Goal: Information Seeking & Learning: Learn about a topic

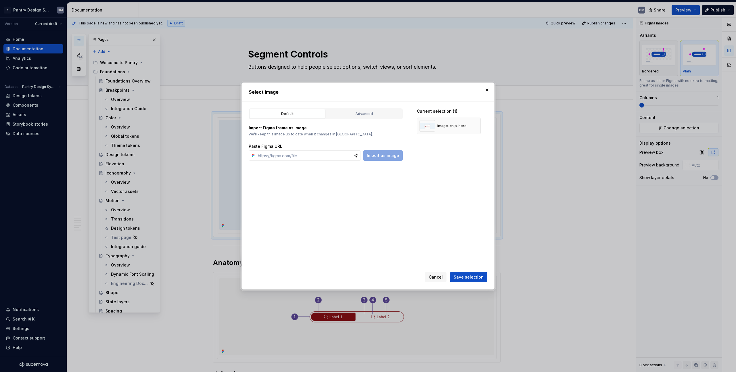
scroll to position [54, 0]
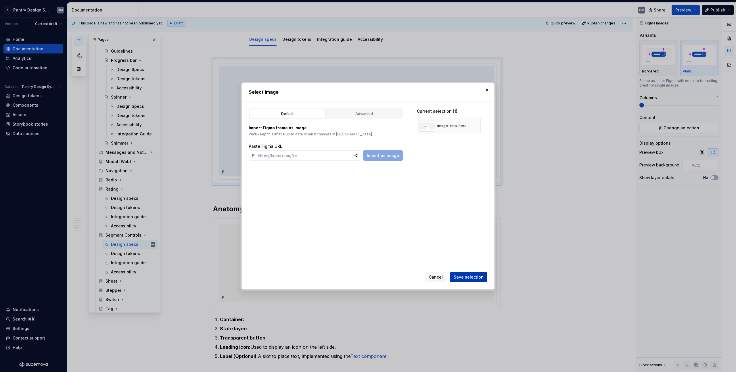
click at [482, 276] on span "Save selection" at bounding box center [468, 277] width 30 height 6
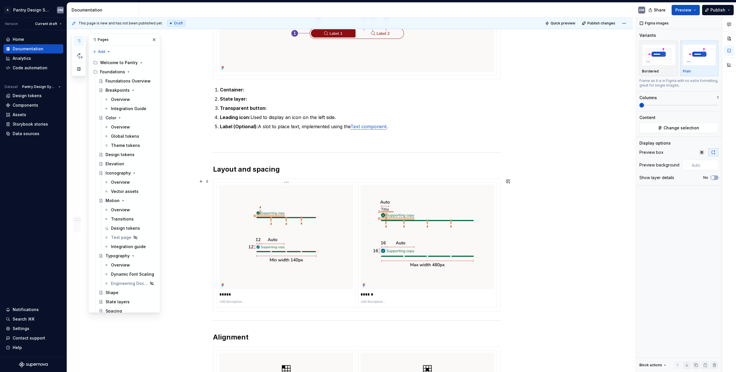
scroll to position [335, 0]
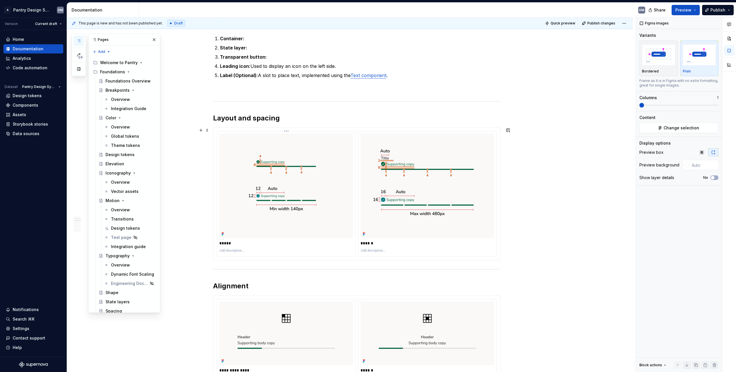
type input "#FFFFFF"
click at [348, 162] on img at bounding box center [286, 186] width 134 height 104
click at [333, 184] on img at bounding box center [286, 186] width 134 height 104
click at [681, 128] on span "Change selection" at bounding box center [681, 128] width 36 height 6
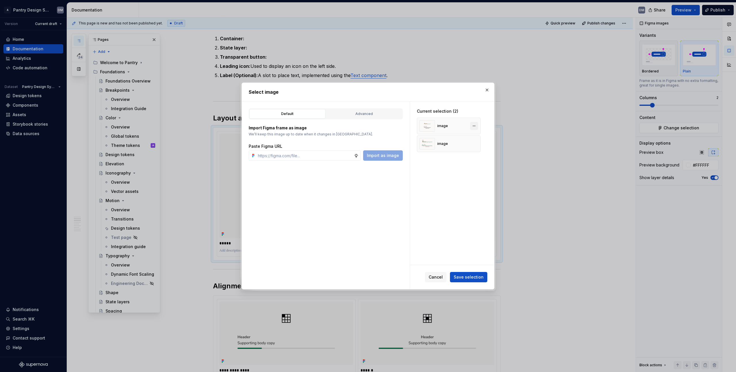
click at [473, 126] on button "button" at bounding box center [474, 126] width 8 height 8
type textarea "*"
click at [292, 151] on input "text" at bounding box center [304, 155] width 98 height 10
paste input "[URL][DOMAIN_NAME]"
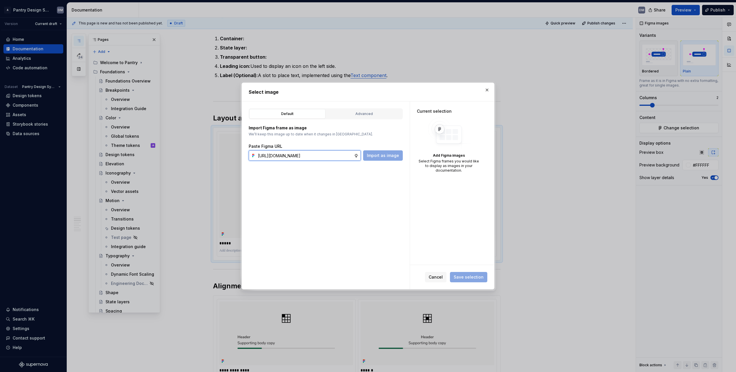
scroll to position [0, 146]
type input "[URL][DOMAIN_NAME]"
click at [383, 153] on span "Import as image" at bounding box center [383, 156] width 32 height 6
click at [360, 224] on div "Default Advanced Import Figma frame as image We’ll keep this image up to date w…" at bounding box center [326, 195] width 168 height 188
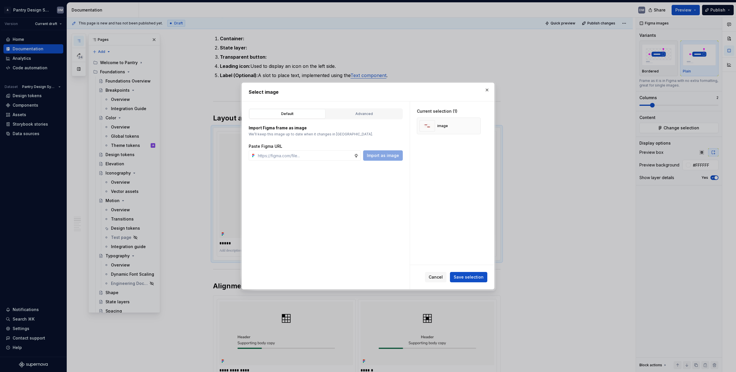
click at [470, 270] on div "Cancel Save selection" at bounding box center [452, 277] width 84 height 24
click at [477, 276] on span "Save selection" at bounding box center [468, 277] width 30 height 6
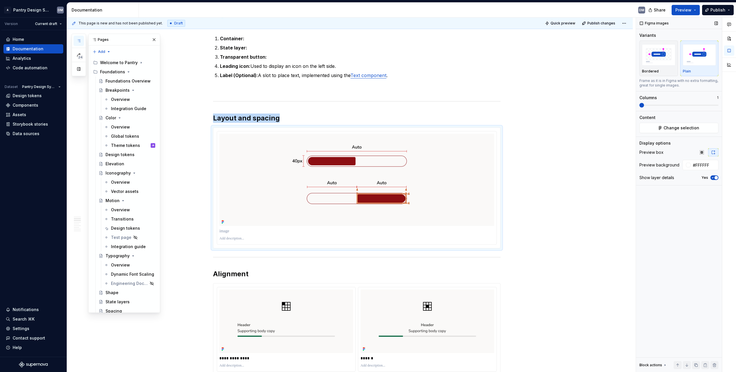
click at [639, 107] on span at bounding box center [641, 105] width 5 height 5
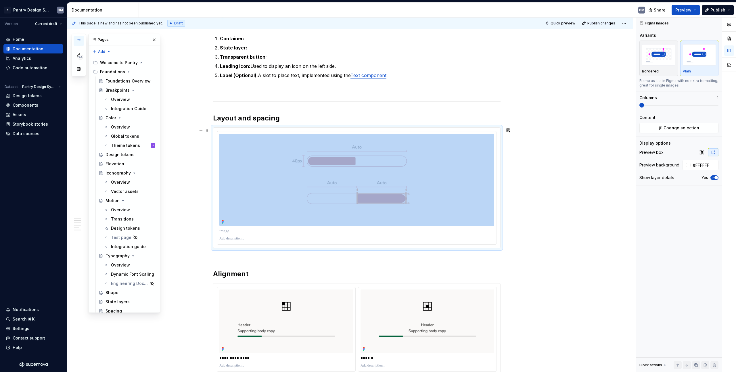
scroll to position [425, 0]
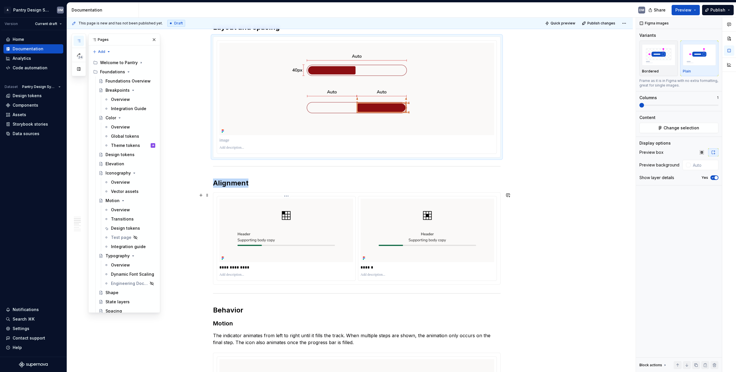
click at [273, 219] on img at bounding box center [286, 230] width 134 height 63
type input "#FFFFFF"
click at [348, 111] on img at bounding box center [356, 89] width 275 height 92
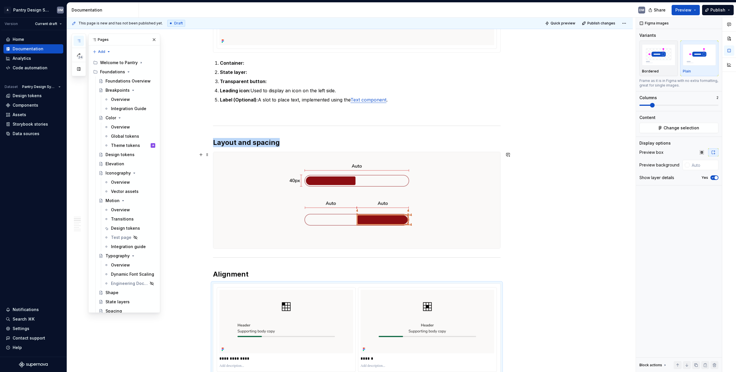
click at [315, 205] on img at bounding box center [356, 200] width 287 height 96
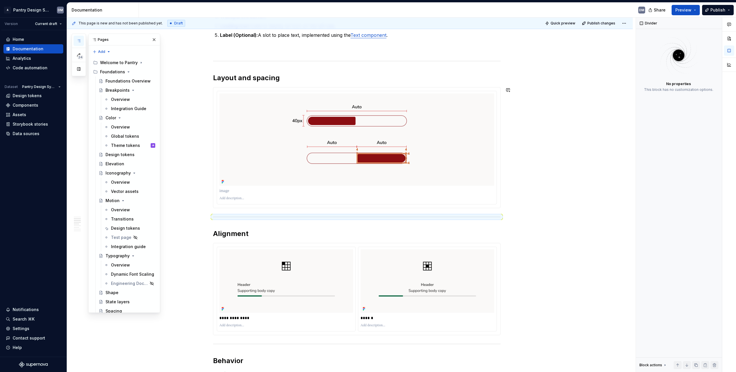
scroll to position [387, 0]
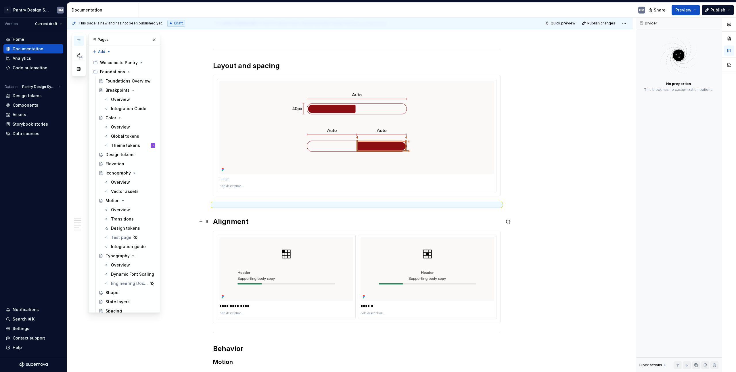
click at [331, 226] on h2 "Alignment" at bounding box center [356, 221] width 287 height 9
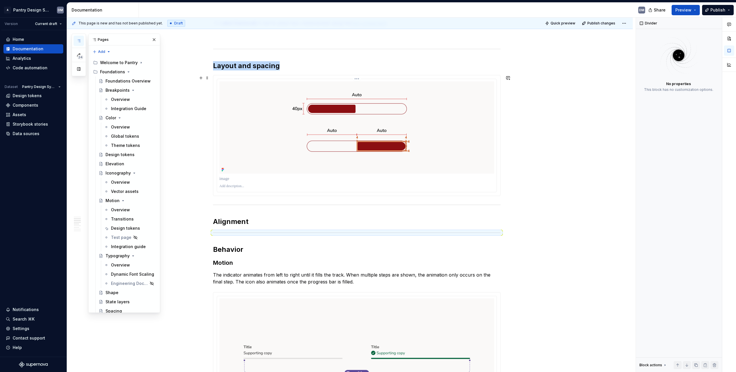
click at [364, 141] on img at bounding box center [356, 127] width 275 height 92
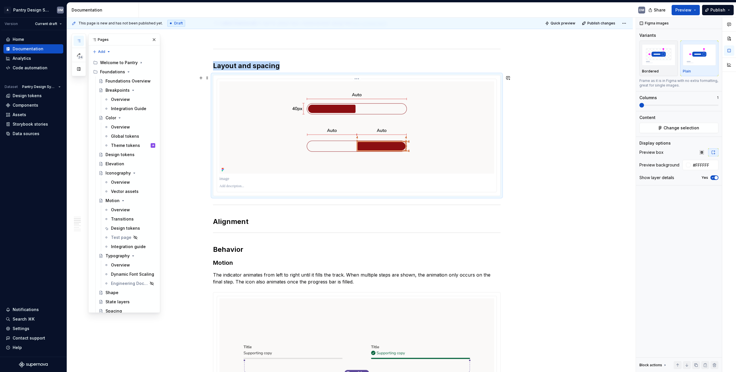
click at [439, 125] on img at bounding box center [356, 127] width 275 height 92
click at [291, 220] on h2 "Alignment" at bounding box center [356, 221] width 287 height 9
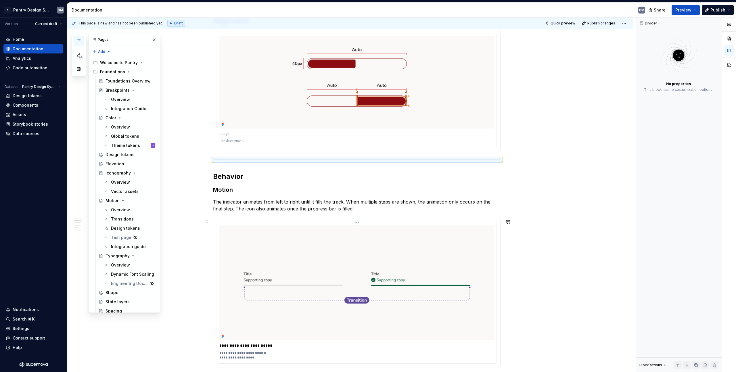
scroll to position [527, 0]
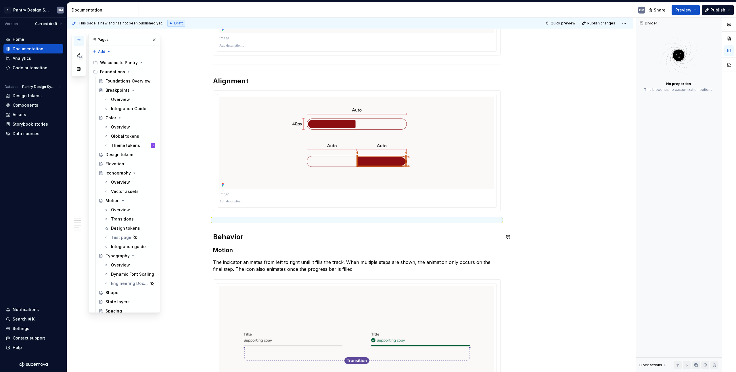
click at [383, 143] on img at bounding box center [356, 143] width 275 height 92
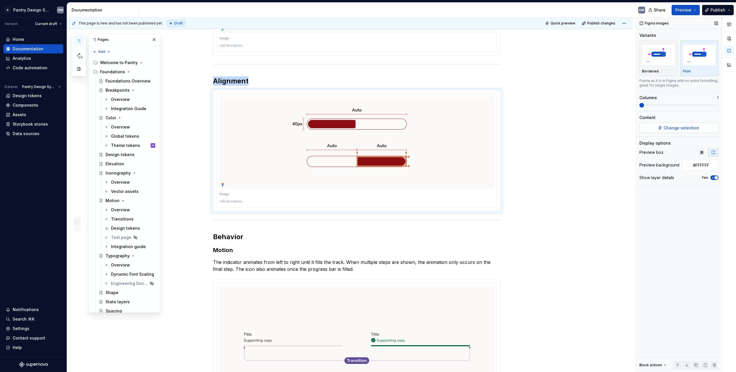
click at [679, 130] on span "Change selection" at bounding box center [681, 128] width 36 height 6
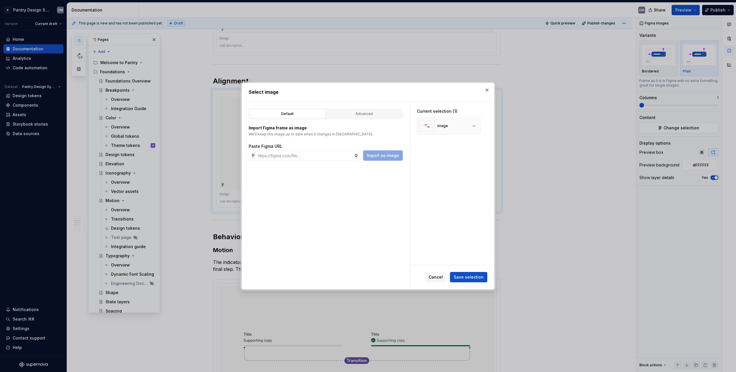
click at [477, 129] on span at bounding box center [474, 126] width 8 height 8
click at [476, 127] on button "button" at bounding box center [474, 126] width 8 height 8
click at [328, 162] on div "Default Advanced Import Figma frame as image We’ll keep this image up to date w…" at bounding box center [326, 195] width 168 height 188
type textarea "*"
click at [273, 156] on input "text" at bounding box center [304, 155] width 98 height 10
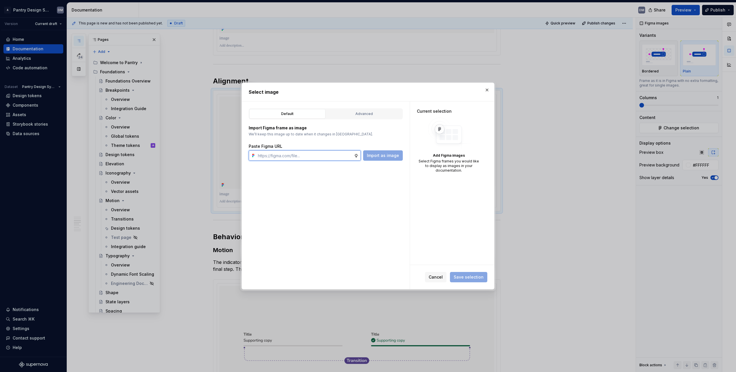
paste input "[URL][DOMAIN_NAME]"
type input "[URL][DOMAIN_NAME]"
click at [377, 156] on span "Import as image" at bounding box center [383, 156] width 32 height 6
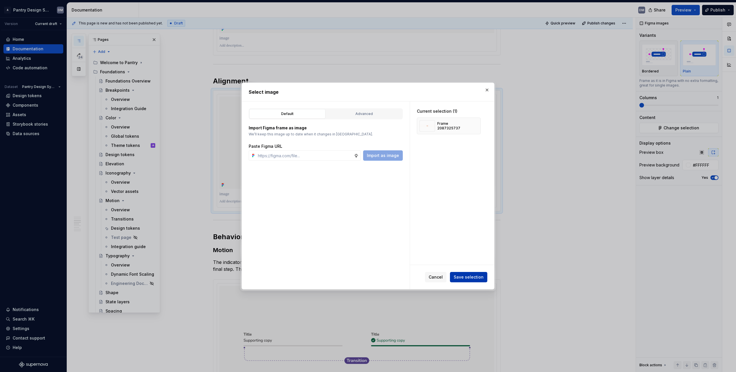
click at [466, 274] on button "Save selection" at bounding box center [468, 277] width 37 height 10
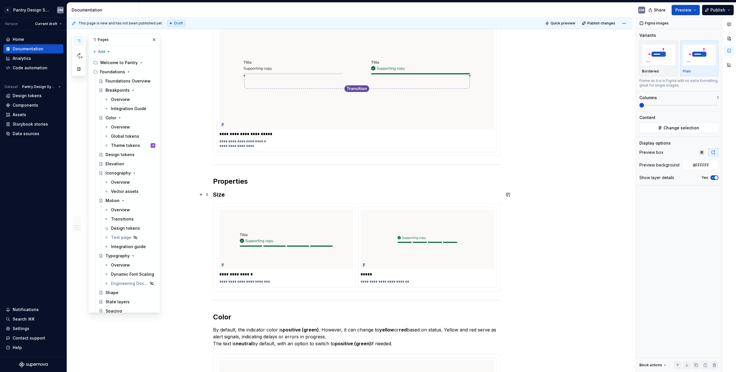
scroll to position [777, 0]
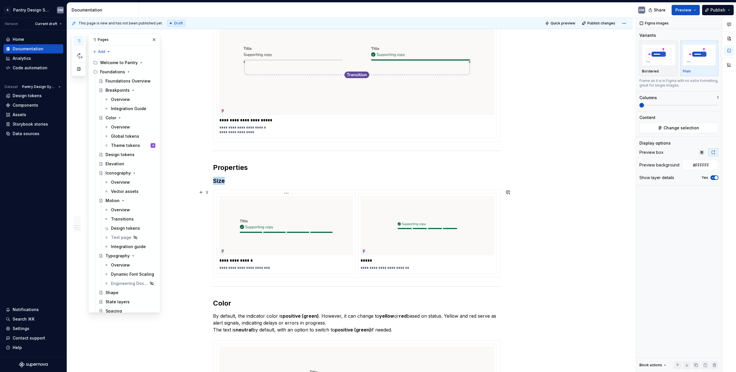
click at [300, 217] on img at bounding box center [286, 225] width 134 height 59
click at [691, 133] on div "Figma images Variants Bordered Plain Frame as it is in Figma with no extra form…" at bounding box center [679, 195] width 86 height 355
click at [692, 132] on button "Change selection" at bounding box center [678, 128] width 79 height 10
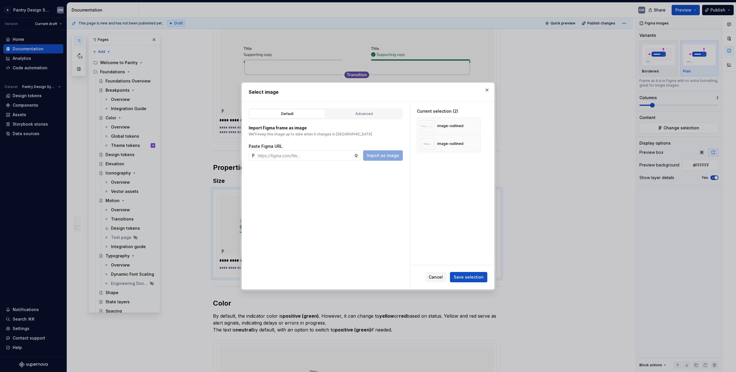
type textarea "*"
click at [476, 128] on button "button" at bounding box center [474, 126] width 8 height 8
click at [476, 140] on button "button" at bounding box center [474, 144] width 8 height 8
click at [278, 154] on input "text" at bounding box center [304, 155] width 98 height 10
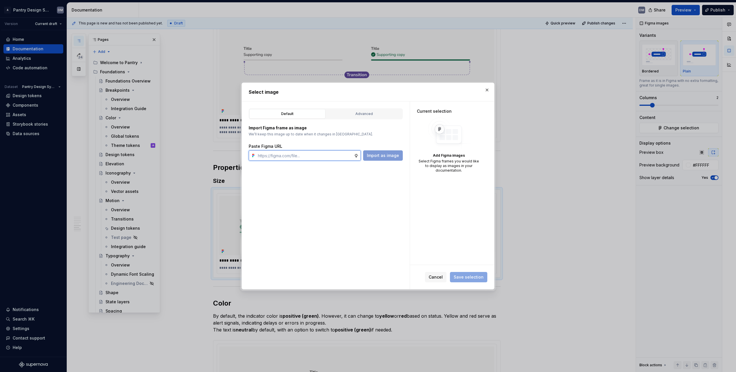
paste input "[URL][DOMAIN_NAME]"
type input "[URL][DOMAIN_NAME]"
click at [387, 152] on button "Import as image" at bounding box center [383, 155] width 40 height 10
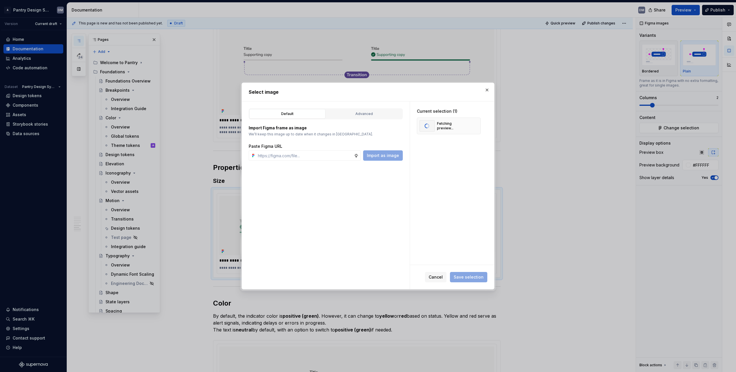
type textarea "*"
click at [305, 148] on div "Paste Figma URL" at bounding box center [326, 146] width 154 height 6
click at [296, 158] on input "text" at bounding box center [304, 155] width 98 height 10
paste input "[URL][DOMAIN_NAME]"
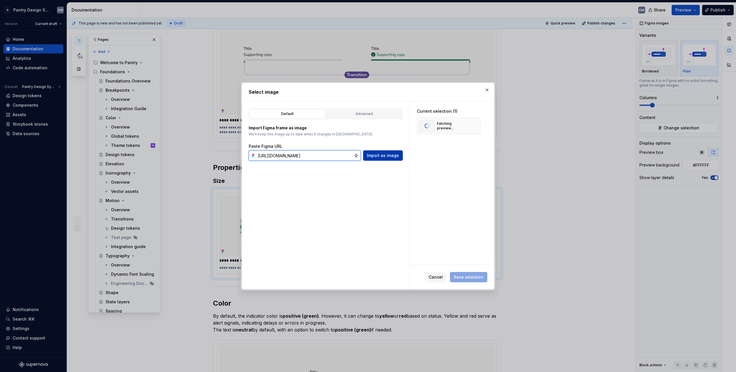
type input "[URL][DOMAIN_NAME]"
click at [377, 156] on span "Import as image" at bounding box center [383, 156] width 32 height 6
click at [450, 226] on div "Current selection (2) Layout and Spacing Layout and Spacing" at bounding box center [452, 182] width 84 height 163
click at [472, 280] on button "Save selection" at bounding box center [468, 277] width 37 height 10
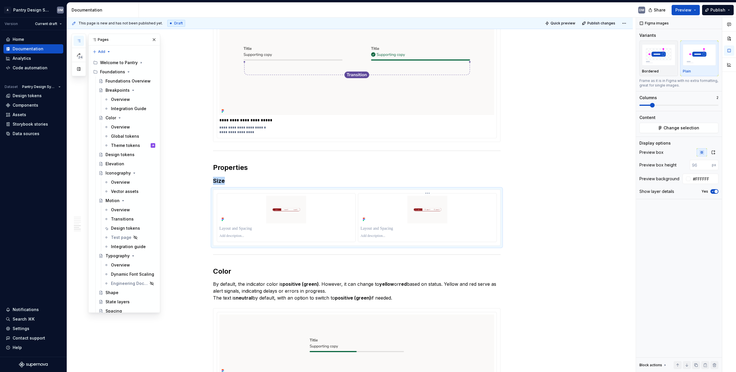
click at [437, 207] on img at bounding box center [427, 210] width 134 height 28
click at [712, 152] on icon "button" at bounding box center [713, 152] width 5 height 5
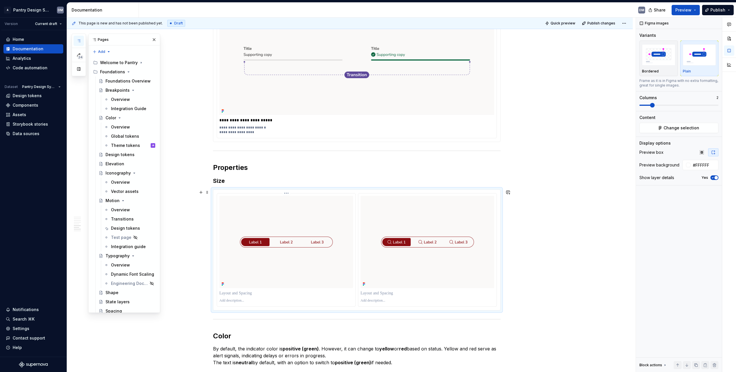
click at [241, 294] on p at bounding box center [286, 293] width 134 height 6
click at [423, 254] on img at bounding box center [427, 242] width 134 height 92
click at [675, 131] on button "Change selection" at bounding box center [678, 128] width 79 height 10
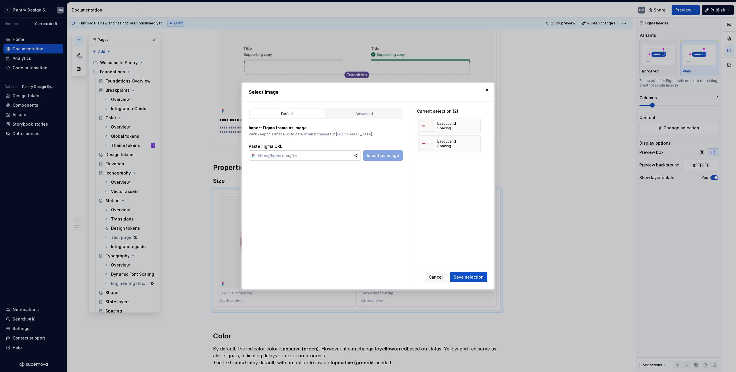
click at [307, 155] on input "text" at bounding box center [304, 155] width 98 height 10
type textarea "*"
type input "[URL][DOMAIN_NAME]"
type textarea "*"
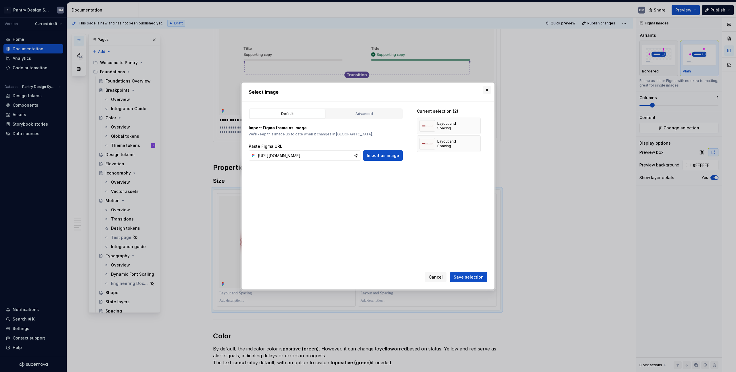
type input "[URL][DOMAIN_NAME]"
click at [485, 89] on button "button" at bounding box center [487, 90] width 8 height 8
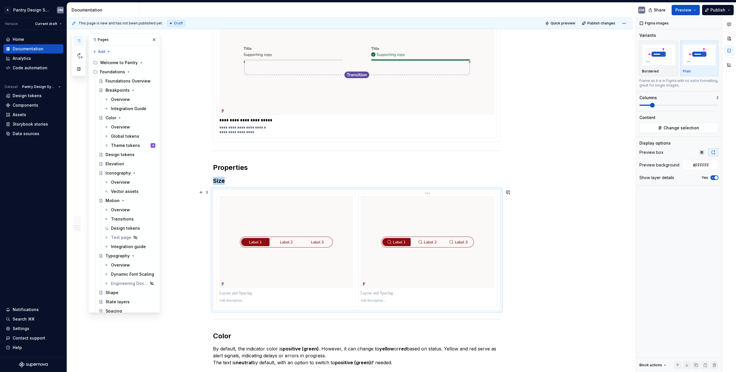
click at [426, 226] on img at bounding box center [427, 242] width 134 height 92
click at [689, 132] on button "Change selection" at bounding box center [678, 128] width 79 height 10
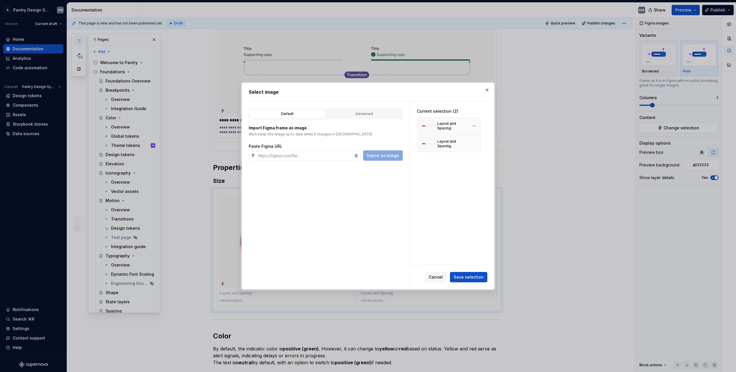
click at [430, 129] on img at bounding box center [427, 125] width 16 height 11
click at [474, 141] on button "button" at bounding box center [474, 144] width 8 height 8
click at [313, 161] on div "Default Advanced Import Figma frame as image We’ll keep this image up to date w…" at bounding box center [326, 195] width 168 height 188
click at [320, 155] on input "text" at bounding box center [304, 155] width 98 height 10
paste input "[URL][DOMAIN_NAME]"
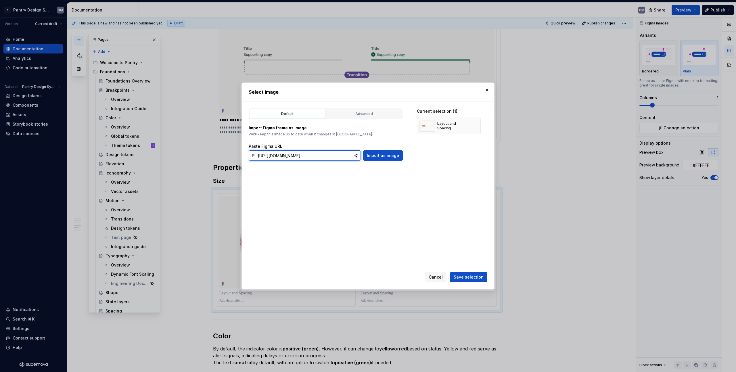
type input "[URL][DOMAIN_NAME]"
click at [378, 165] on div "Default Advanced Import Figma frame as image We’ll keep this image up to date w…" at bounding box center [326, 195] width 168 height 188
click at [383, 156] on span "Import as image" at bounding box center [383, 156] width 32 height 6
click at [477, 277] on span "Save selection" at bounding box center [468, 277] width 30 height 6
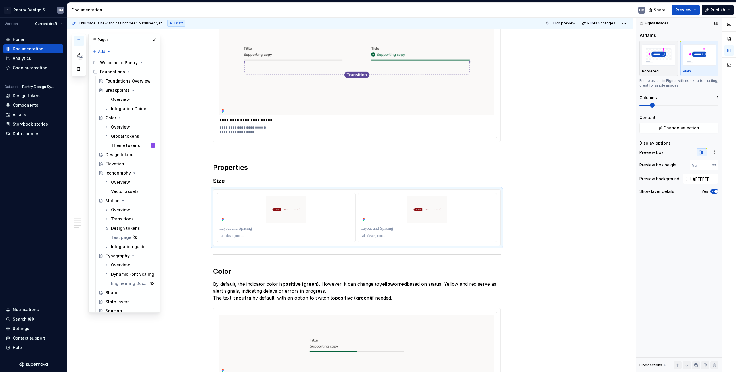
click at [718, 154] on div "Figma images Variants Bordered Plain Frame as it is in Figma with no extra form…" at bounding box center [679, 195] width 86 height 355
click at [715, 153] on button "button" at bounding box center [713, 152] width 10 height 8
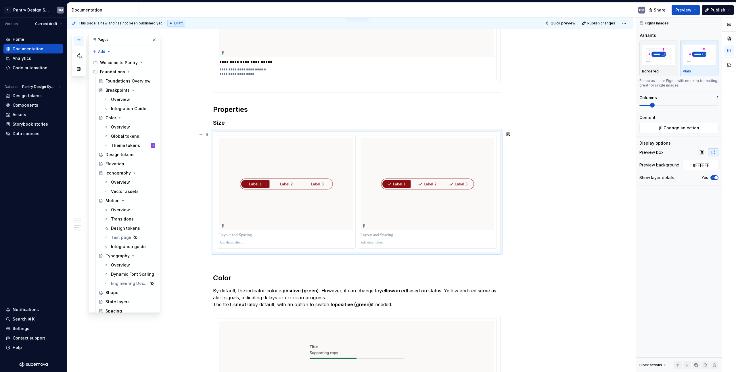
scroll to position [835, 0]
type textarea "*"
click at [239, 235] on p at bounding box center [286, 235] width 134 height 6
click at [370, 236] on p at bounding box center [427, 235] width 134 height 6
type textarea "*"
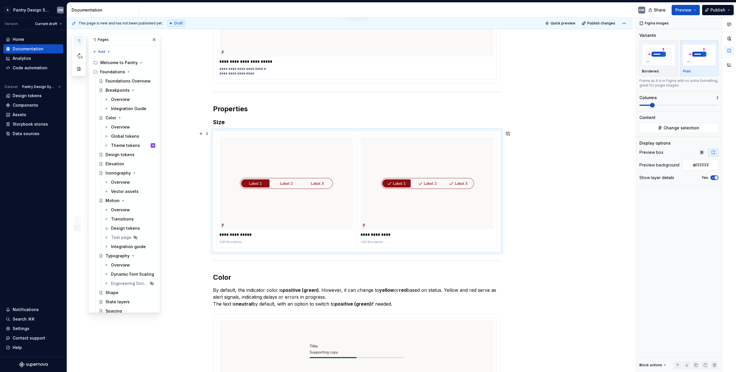
click at [550, 192] on div "**********" at bounding box center [350, 45] width 566 height 1563
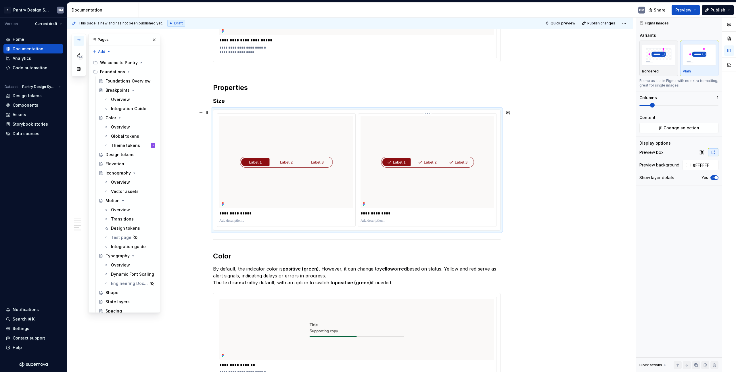
scroll to position [868, 0]
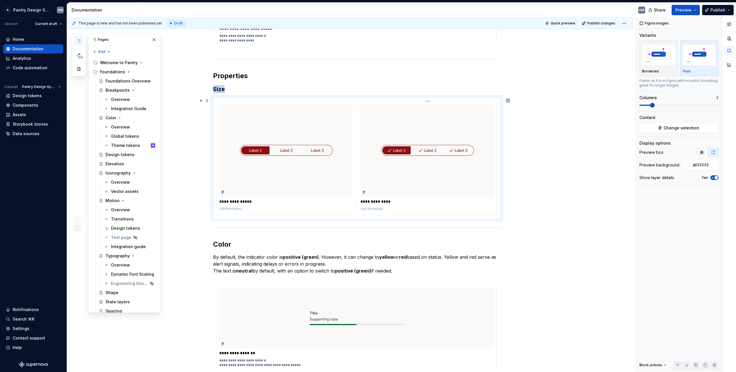
click at [381, 164] on img at bounding box center [427, 150] width 134 height 92
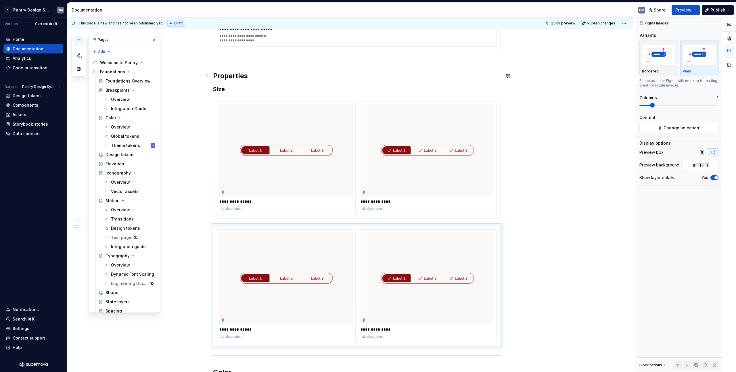
click at [228, 76] on h2 "Properties" at bounding box center [356, 75] width 287 height 9
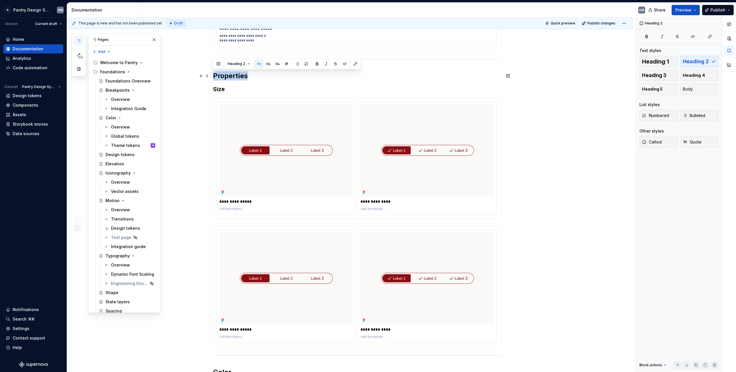
click at [228, 76] on h2 "Properties" at bounding box center [356, 75] width 287 height 9
click at [221, 88] on h3 "Size" at bounding box center [356, 89] width 287 height 8
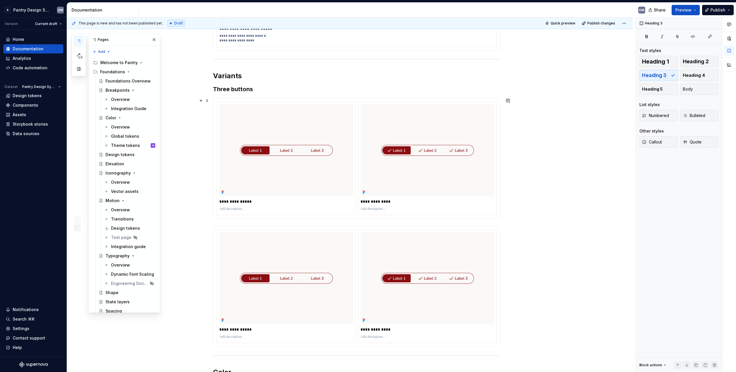
click at [260, 98] on div "**********" at bounding box center [356, 158] width 287 height 121
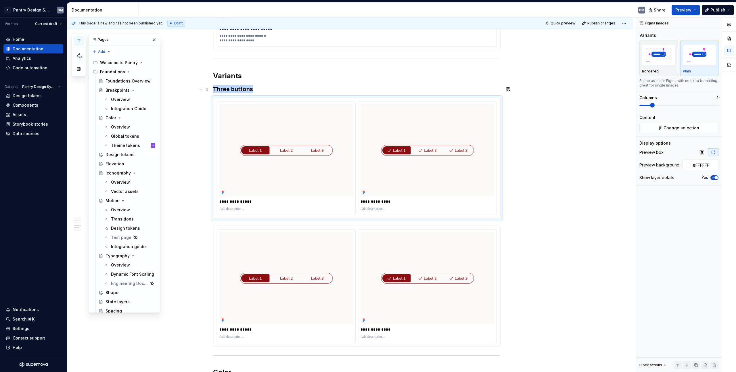
click at [265, 88] on h3 "Three buttons" at bounding box center [356, 89] width 287 height 8
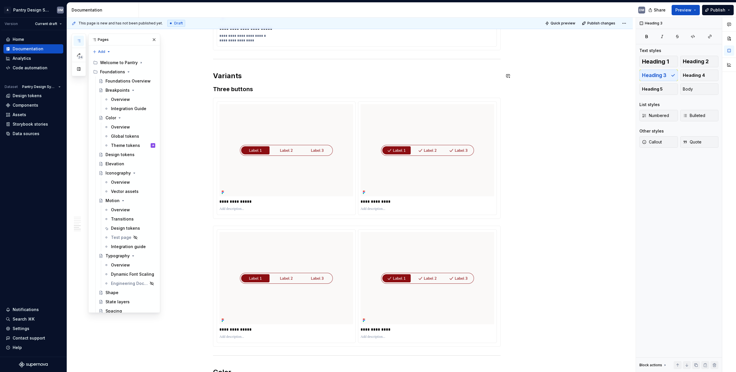
click at [272, 82] on div "**********" at bounding box center [356, 24] width 287 height 1559
click at [208, 91] on span at bounding box center [207, 89] width 5 height 8
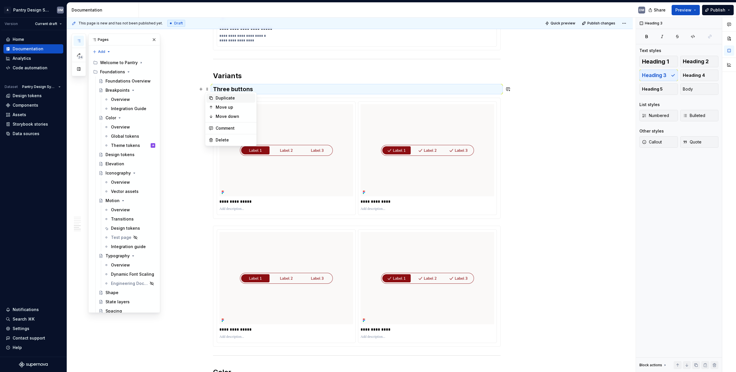
click at [231, 96] on div "Duplicate" at bounding box center [234, 98] width 37 height 6
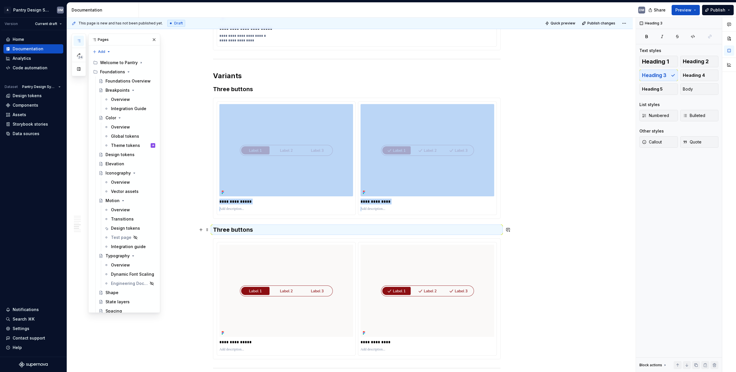
click at [225, 226] on h3 "Three buttons" at bounding box center [356, 230] width 287 height 8
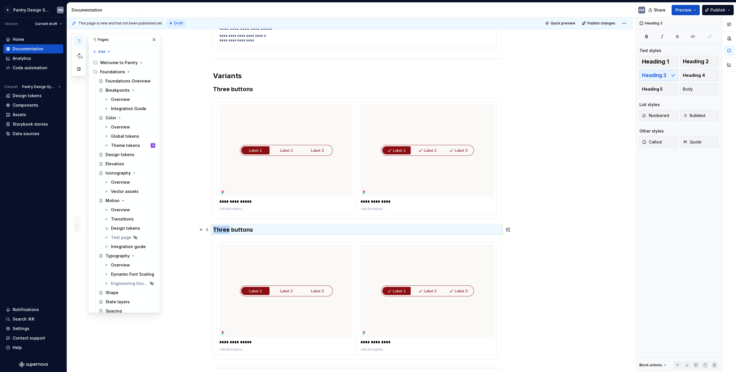
click at [225, 226] on h3 "Three buttons" at bounding box center [356, 230] width 287 height 8
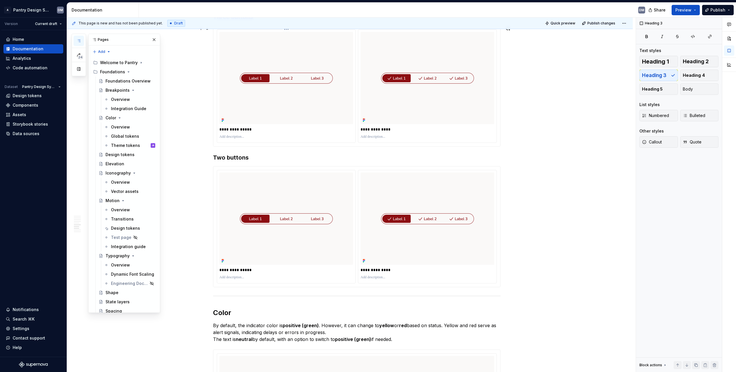
scroll to position [958, 0]
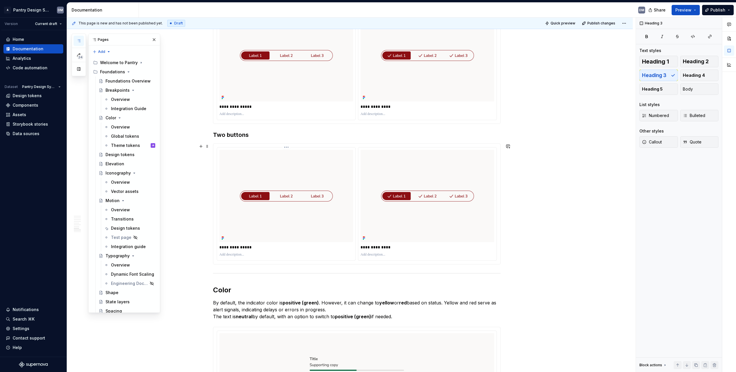
click at [299, 199] on img at bounding box center [286, 196] width 134 height 92
click at [299, 199] on img at bounding box center [286, 195] width 134 height 92
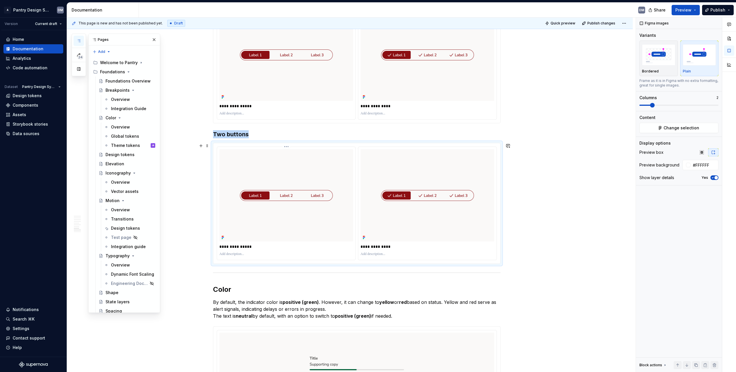
click at [299, 199] on img at bounding box center [286, 195] width 134 height 92
click at [677, 130] on span "Change selection" at bounding box center [681, 128] width 36 height 6
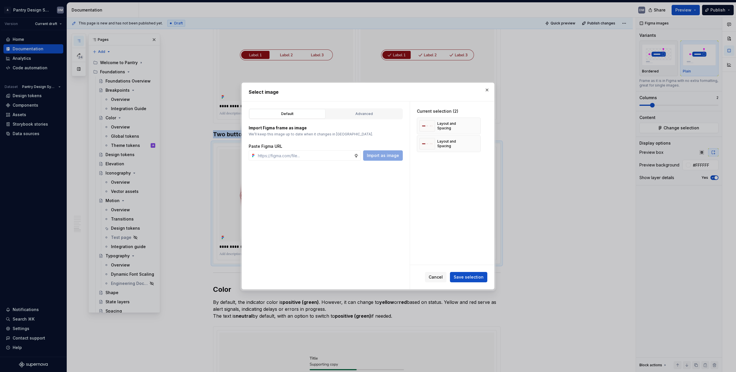
type textarea "*"
click at [472, 125] on button "button" at bounding box center [474, 126] width 8 height 8
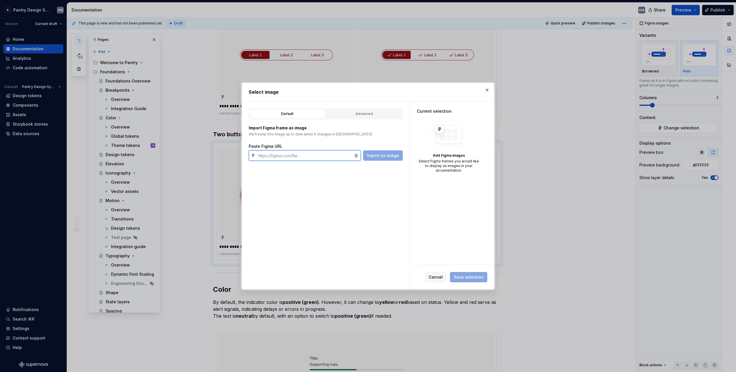
click at [308, 158] on input "text" at bounding box center [304, 155] width 98 height 10
paste input "[URL][DOMAIN_NAME]"
type input "[URL][DOMAIN_NAME]"
click at [392, 157] on span "Import as image" at bounding box center [383, 156] width 32 height 6
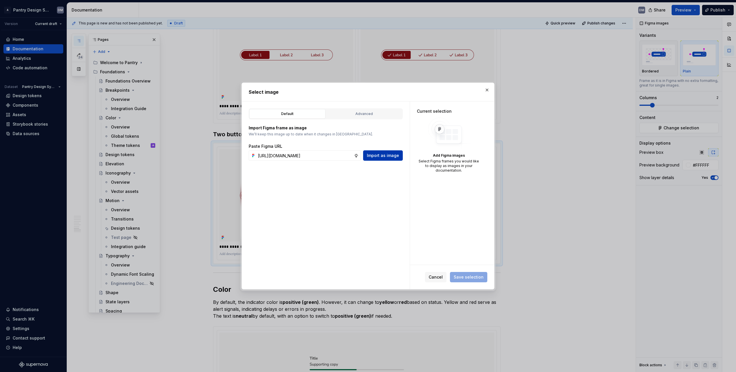
scroll to position [0, 0]
type textarea "*"
click at [296, 162] on div "Default Advanced Import Figma frame as image We’ll keep this image up to date w…" at bounding box center [326, 195] width 168 height 188
click at [303, 157] on input "text" at bounding box center [304, 155] width 98 height 10
paste input "[URL][DOMAIN_NAME]"
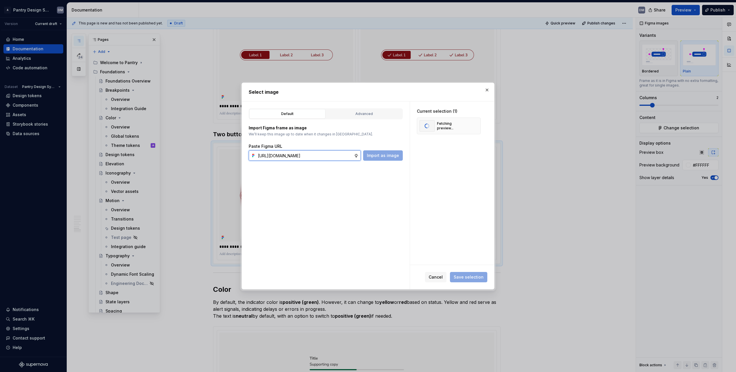
scroll to position [0, 142]
type input "[URL][DOMAIN_NAME]"
click at [406, 155] on div "Default Advanced Import Figma frame as image We’ll keep this image up to date w…" at bounding box center [326, 195] width 168 height 188
click at [391, 155] on span "Import as image" at bounding box center [383, 156] width 32 height 6
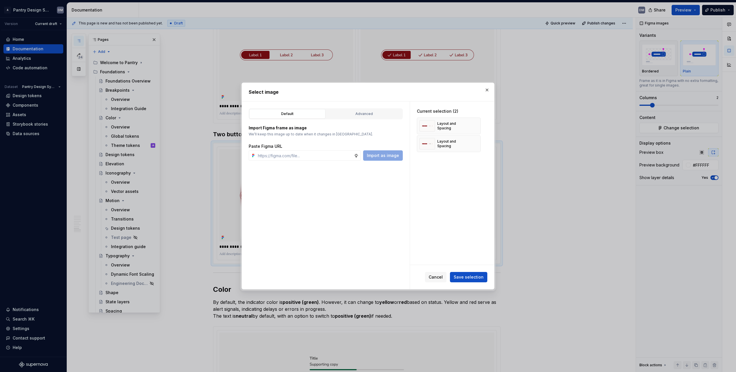
click at [316, 195] on div "Default Advanced Import Figma frame as image We’ll keep this image up to date w…" at bounding box center [326, 195] width 168 height 188
click at [466, 277] on span "Save selection" at bounding box center [468, 277] width 30 height 6
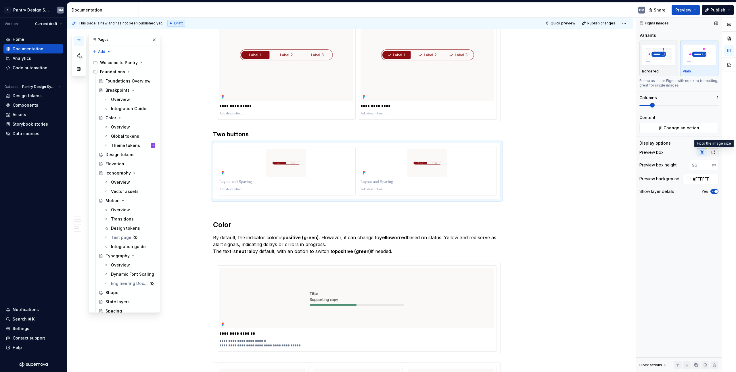
click at [714, 151] on icon "button" at bounding box center [713, 152] width 5 height 5
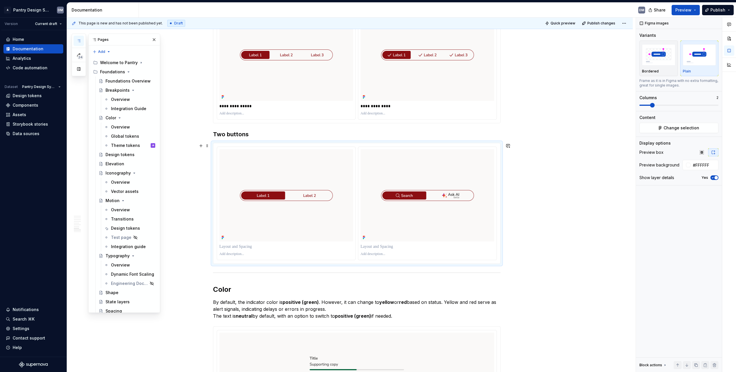
type textarea "*"
click at [220, 251] on div at bounding box center [286, 254] width 134 height 7
click at [227, 247] on p at bounding box center [286, 247] width 134 height 6
click at [374, 246] on p at bounding box center [427, 247] width 134 height 6
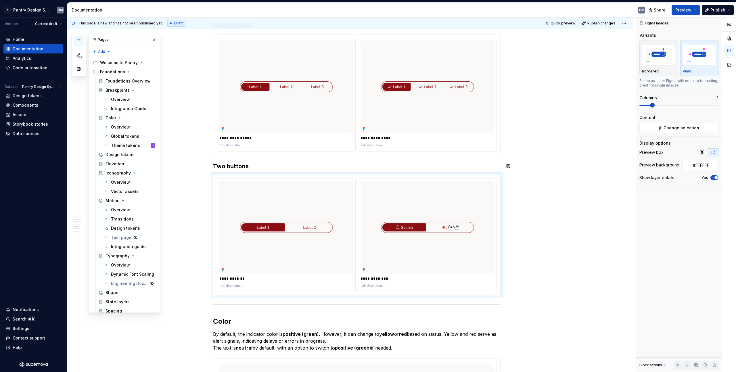
scroll to position [895, 0]
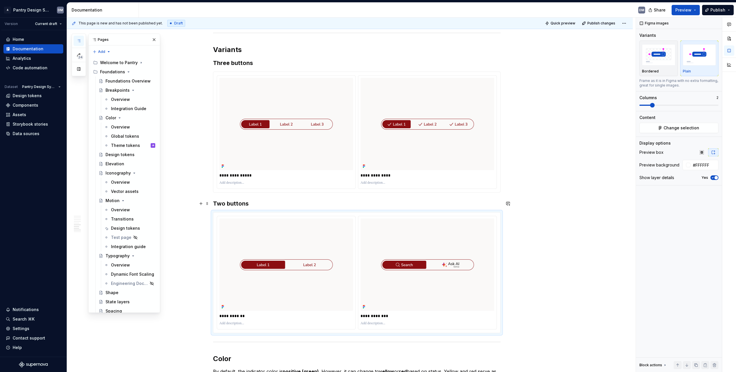
click at [257, 202] on h3 "Two buttons" at bounding box center [356, 203] width 287 height 8
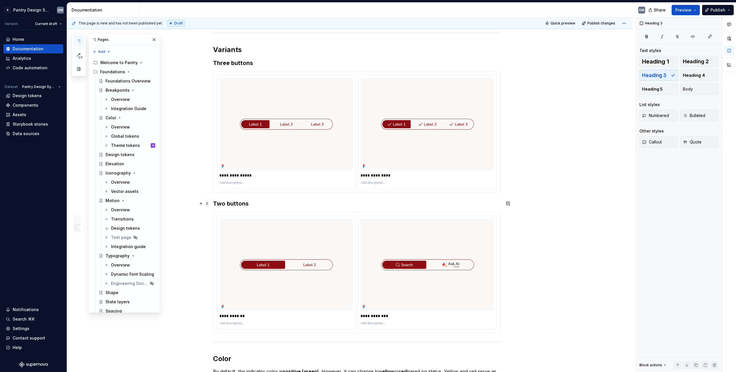
click at [205, 205] on span at bounding box center [207, 203] width 5 height 8
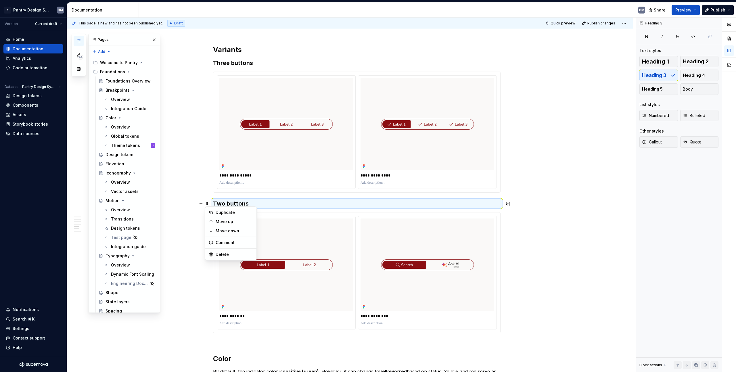
click at [584, 170] on div "**********" at bounding box center [350, 57] width 566 height 1704
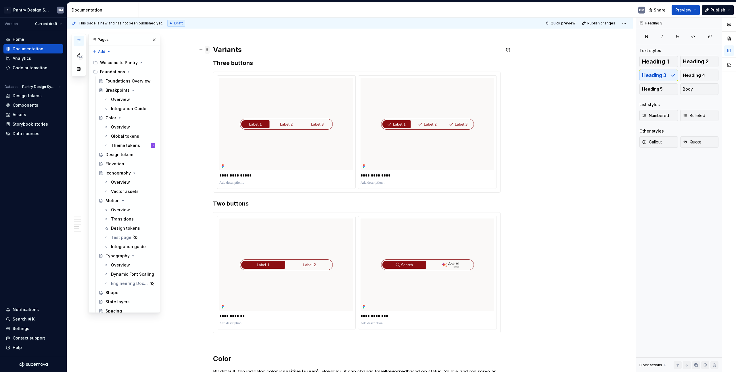
click at [207, 49] on span at bounding box center [207, 50] width 5 height 8
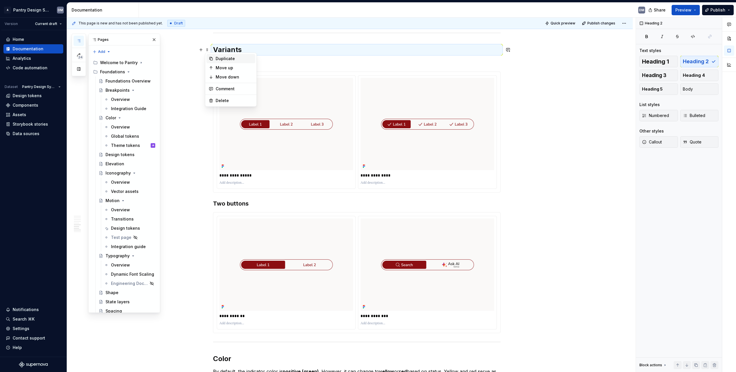
click at [224, 60] on div "Duplicate" at bounding box center [234, 59] width 37 height 6
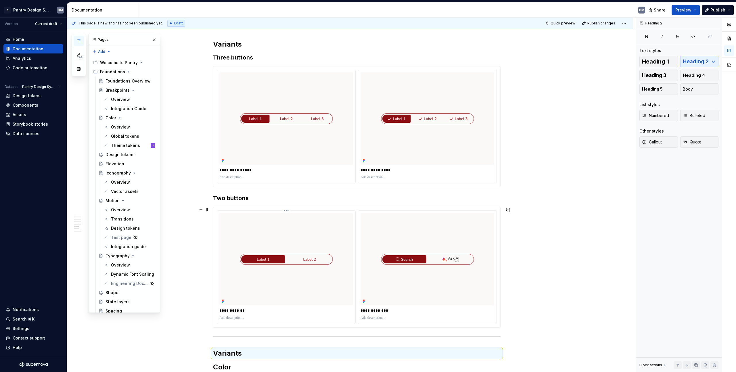
scroll to position [1038, 0]
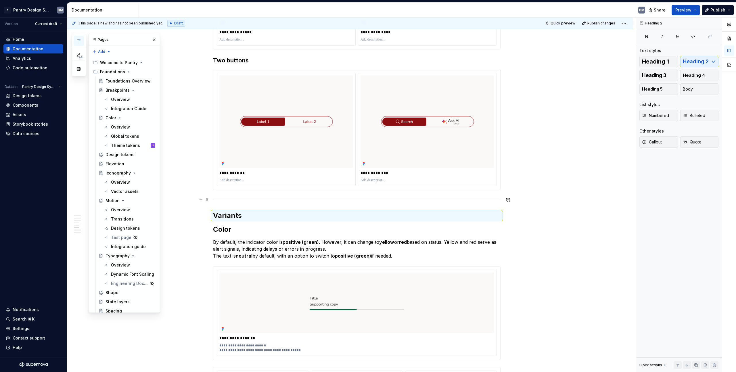
click at [208, 199] on span at bounding box center [207, 200] width 5 height 8
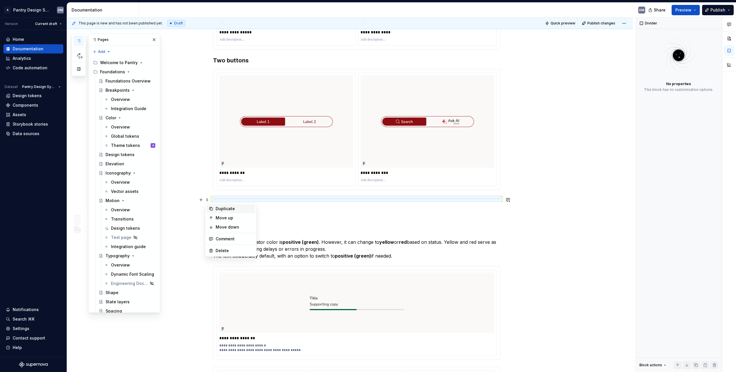
click at [231, 207] on div "Duplicate" at bounding box center [234, 209] width 37 height 6
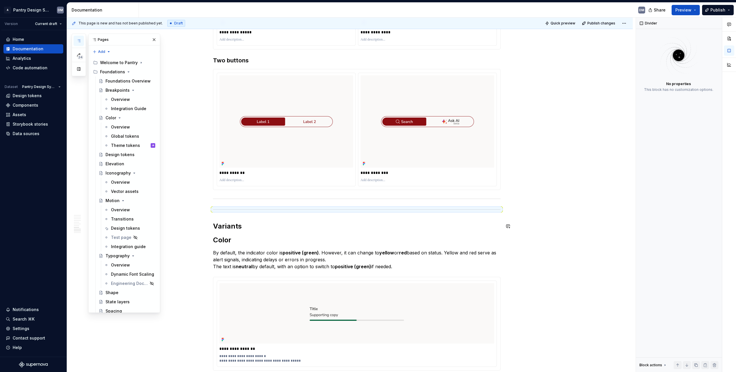
drag, startPoint x: 208, startPoint y: 212, endPoint x: 217, endPoint y: 213, distance: 9.3
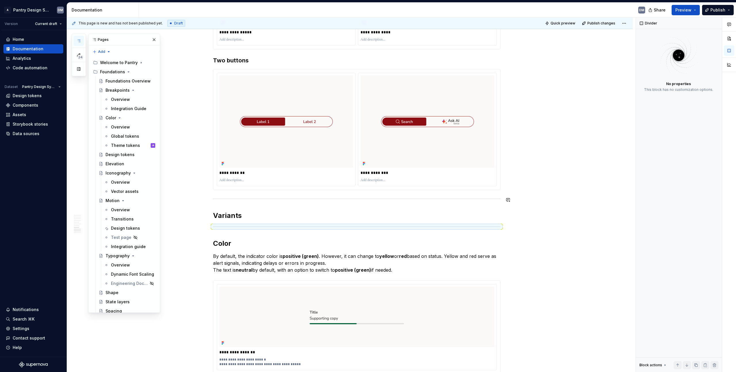
click at [257, 214] on h2 "Variants" at bounding box center [356, 215] width 287 height 9
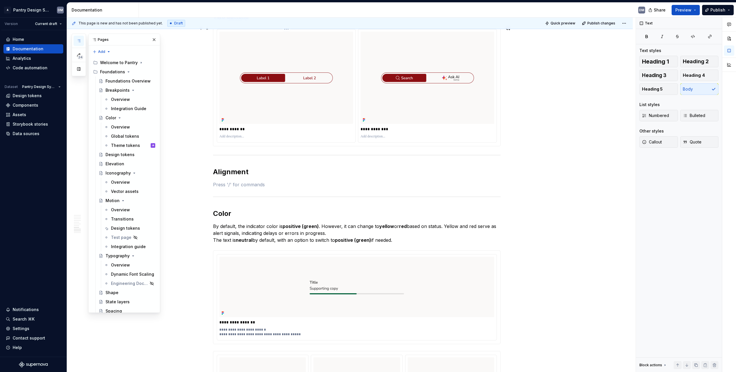
scroll to position [1091, 0]
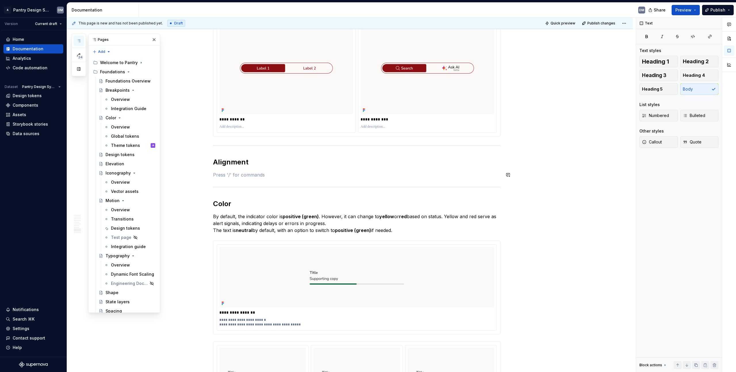
click at [255, 273] on img at bounding box center [356, 277] width 275 height 60
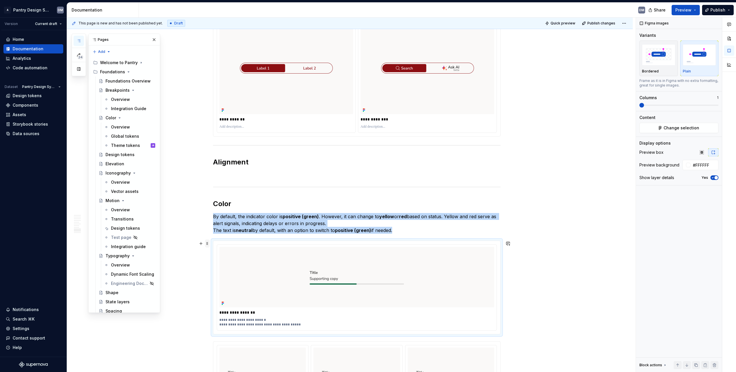
click at [206, 243] on span at bounding box center [207, 243] width 5 height 8
click at [224, 251] on div "Duplicate" at bounding box center [234, 252] width 37 height 6
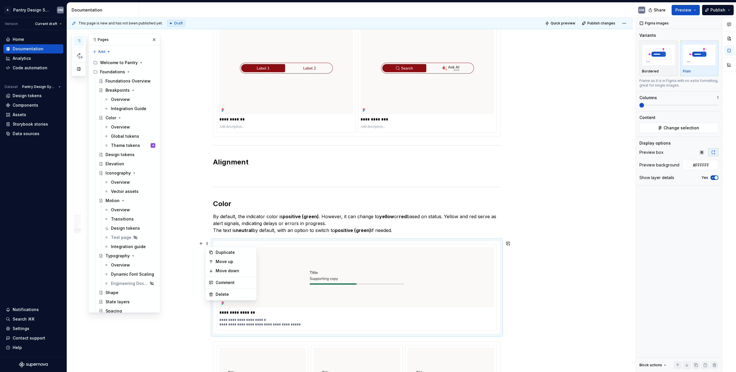
scroll to position [1154, 0]
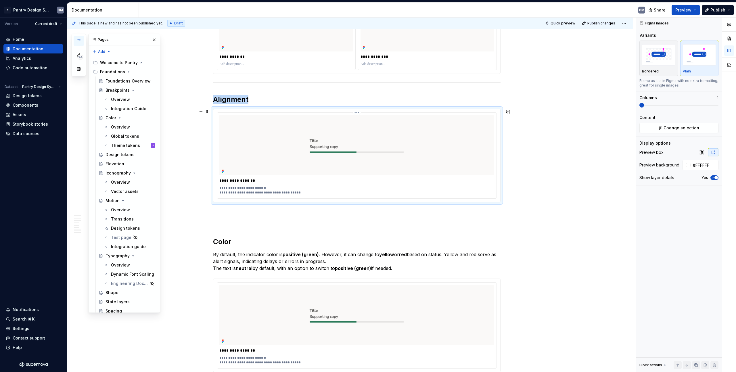
click at [261, 146] on img at bounding box center [356, 145] width 275 height 60
click at [695, 126] on span "Change selection" at bounding box center [681, 128] width 36 height 6
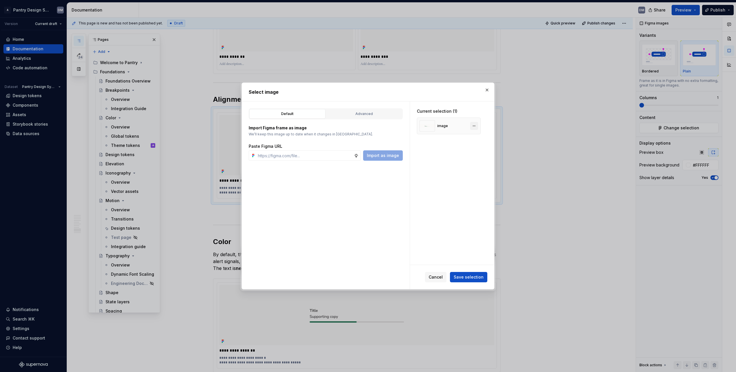
click at [477, 124] on button "button" at bounding box center [474, 126] width 8 height 8
click at [272, 160] on input "text" at bounding box center [304, 155] width 98 height 10
type textarea "*"
paste input "[URL][DOMAIN_NAME]"
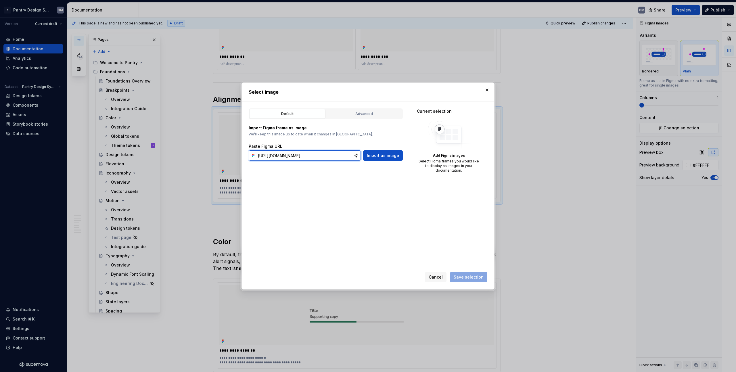
scroll to position [0, 145]
type input "[URL][DOMAIN_NAME]"
click at [382, 159] on button "Import as image" at bounding box center [383, 155] width 40 height 10
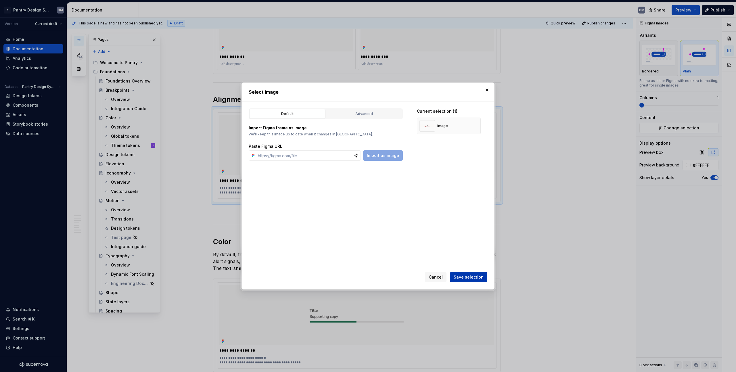
click at [481, 276] on span "Save selection" at bounding box center [468, 277] width 30 height 6
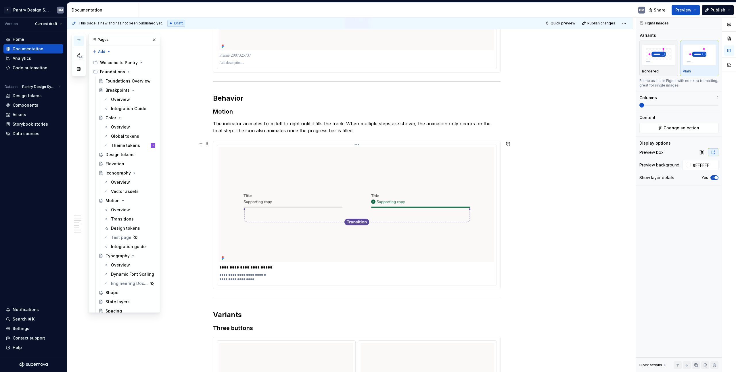
scroll to position [624, 0]
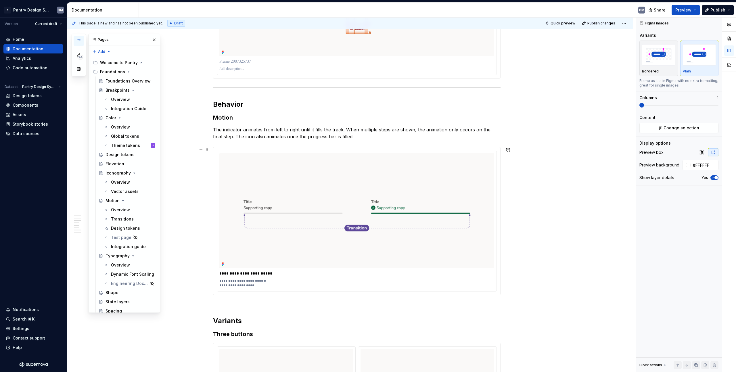
type textarea "*"
click at [353, 197] on img at bounding box center [356, 210] width 275 height 115
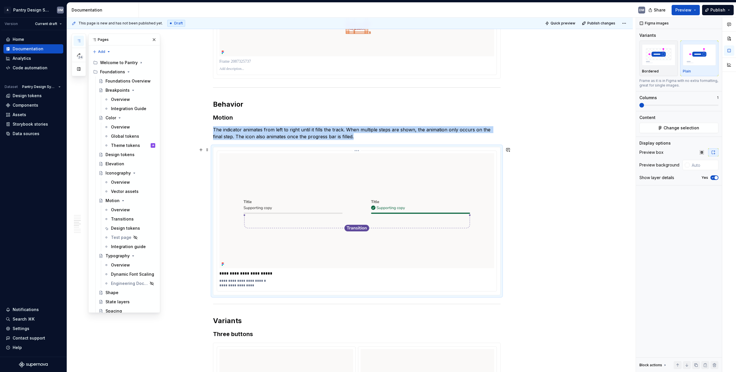
click at [293, 198] on img at bounding box center [356, 210] width 275 height 115
click at [689, 128] on span "Change selection" at bounding box center [681, 128] width 36 height 6
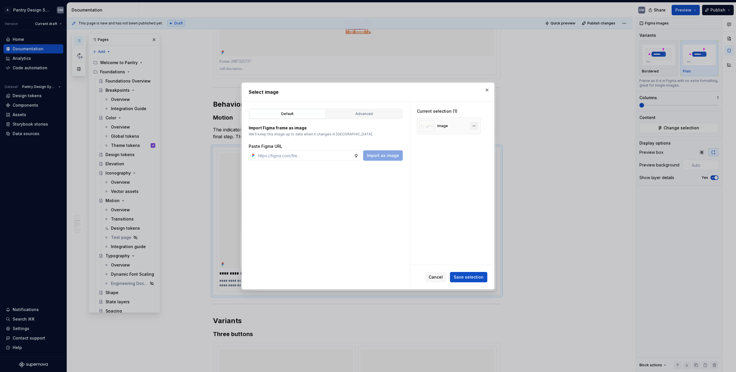
click at [471, 125] on button "button" at bounding box center [474, 126] width 8 height 8
click at [282, 160] on input "text" at bounding box center [304, 155] width 98 height 10
paste input "[URL][DOMAIN_NAME]"
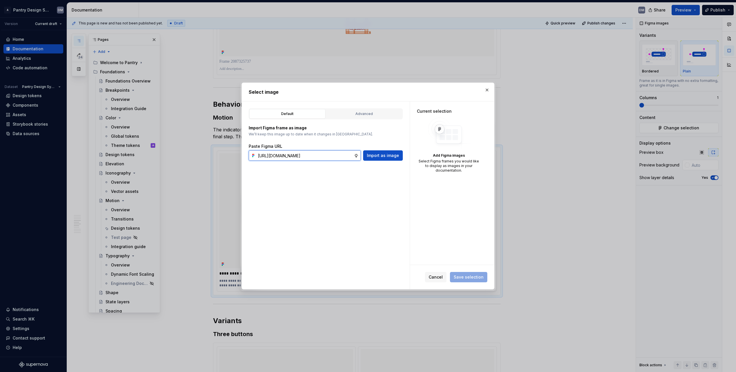
scroll to position [0, 144]
type input "[URL][DOMAIN_NAME]"
click at [379, 157] on span "Import as image" at bounding box center [383, 156] width 32 height 6
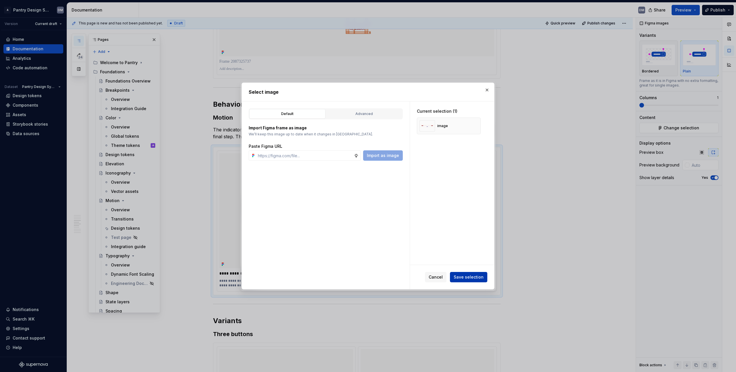
click at [476, 278] on span "Save selection" at bounding box center [468, 277] width 30 height 6
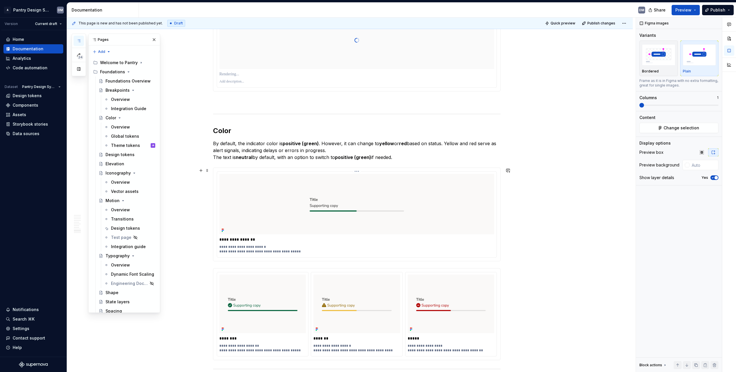
scroll to position [1212, 0]
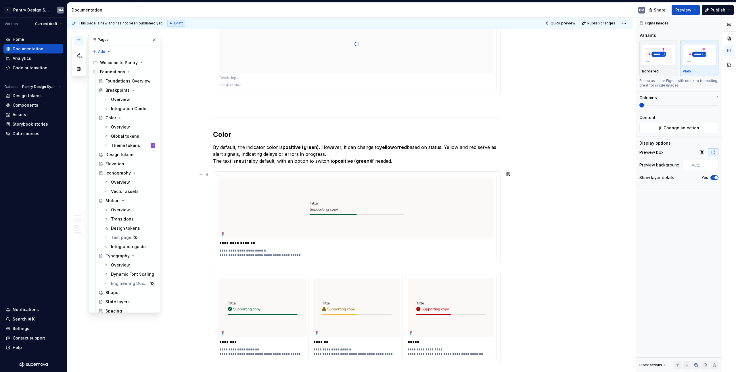
type textarea "*"
type input "#FFFFFF"
click at [382, 200] on img at bounding box center [356, 208] width 275 height 60
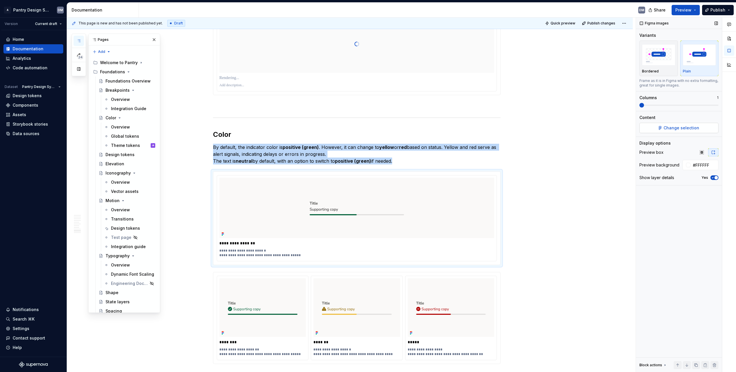
click at [691, 127] on span "Change selection" at bounding box center [681, 128] width 36 height 6
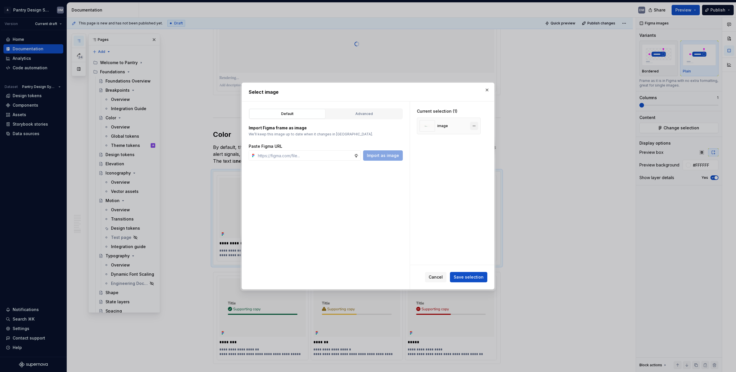
click at [474, 127] on button "button" at bounding box center [474, 126] width 8 height 8
type textarea "*"
click at [308, 162] on div "Default Advanced Import Figma frame as image We’ll keep this image up to date w…" at bounding box center [326, 195] width 168 height 188
click at [312, 157] on input "text" at bounding box center [304, 155] width 98 height 10
paste input "[URL][DOMAIN_NAME]"
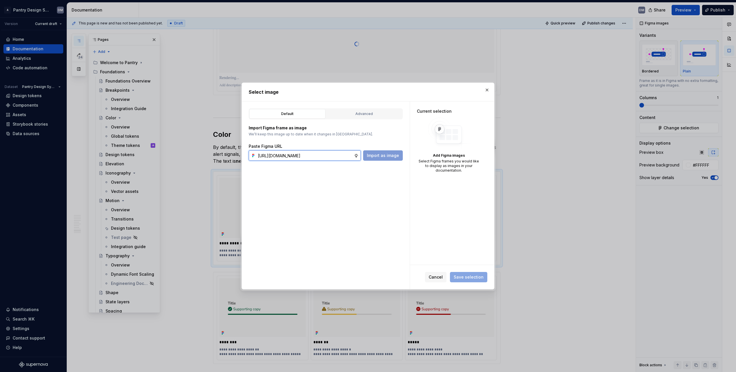
scroll to position [0, 145]
type input "[URL][DOMAIN_NAME]"
click at [381, 156] on span "Import as image" at bounding box center [383, 156] width 32 height 6
type textarea "*"
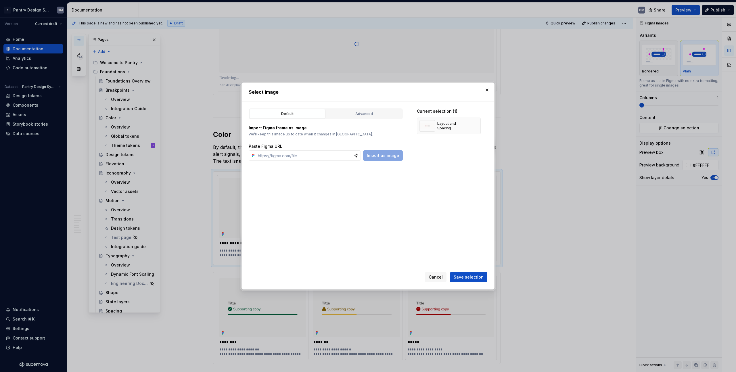
click at [471, 271] on div "Cancel Save selection" at bounding box center [452, 277] width 84 height 24
click at [474, 274] on button "Save selection" at bounding box center [468, 277] width 37 height 10
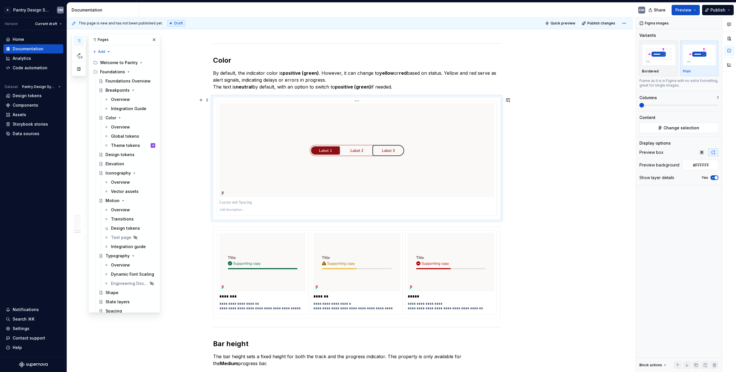
scroll to position [1292, 0]
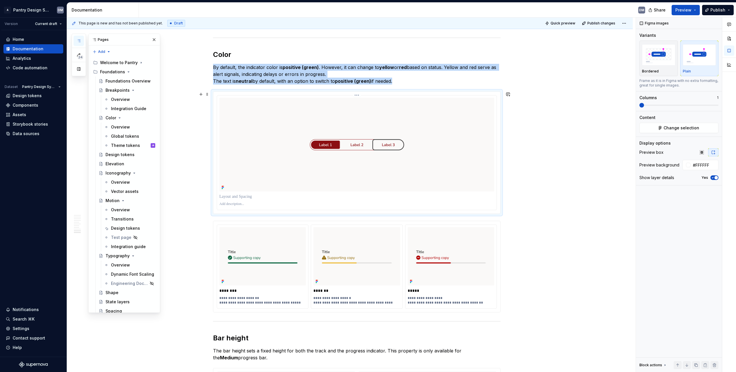
click at [335, 183] on img at bounding box center [356, 145] width 275 height 94
click at [208, 95] on span at bounding box center [207, 94] width 5 height 8
click at [230, 106] on div "Duplicate" at bounding box center [234, 103] width 37 height 6
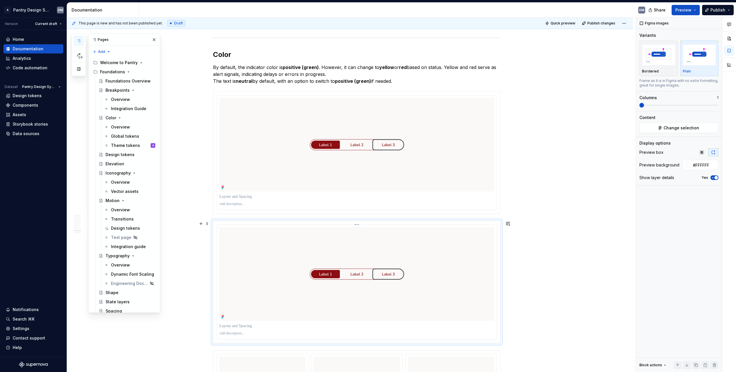
click at [245, 243] on img at bounding box center [356, 274] width 275 height 94
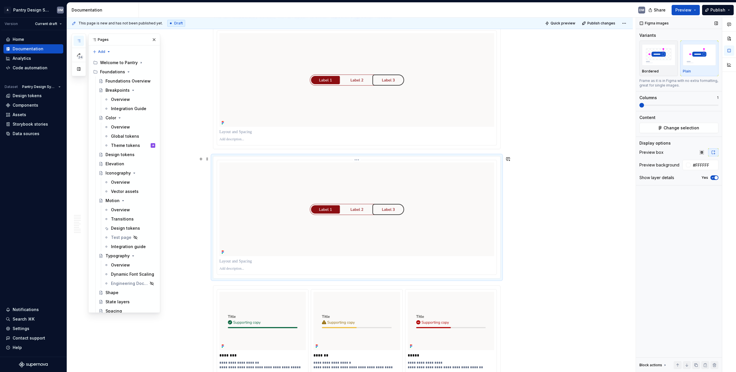
scroll to position [1404, 0]
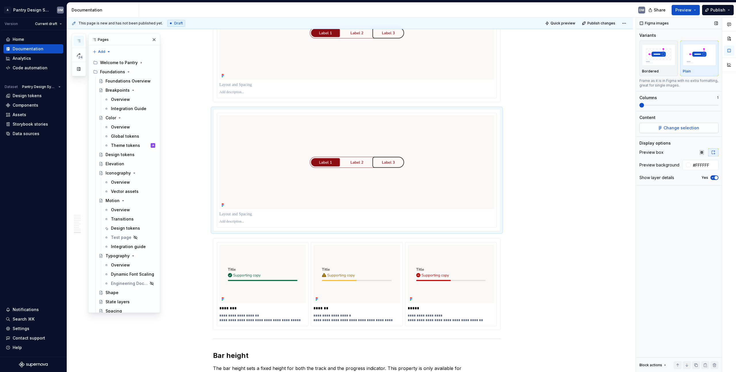
click at [687, 128] on span "Change selection" at bounding box center [681, 128] width 36 height 6
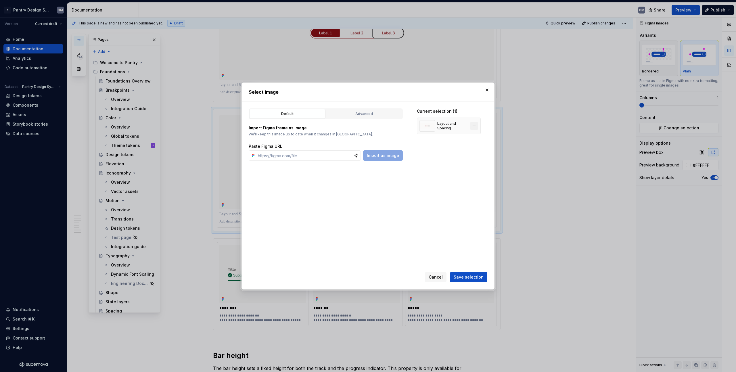
click at [474, 126] on button "button" at bounding box center [474, 126] width 8 height 8
click at [299, 160] on input "text" at bounding box center [304, 155] width 98 height 10
paste input "[URL][DOMAIN_NAME]"
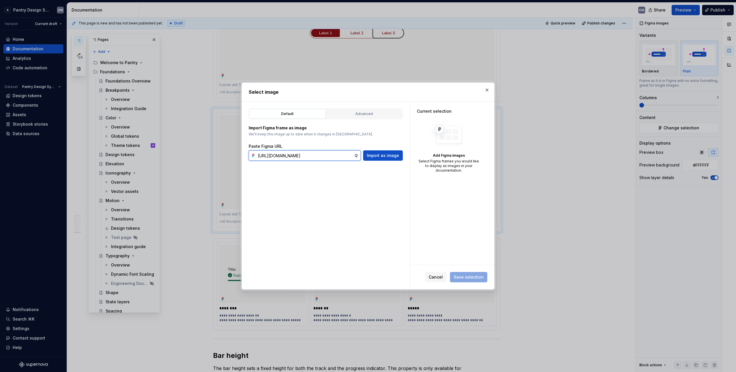
scroll to position [0, 145]
type input "[URL][DOMAIN_NAME]"
click at [392, 156] on span "Import as image" at bounding box center [383, 156] width 32 height 6
click at [341, 209] on div "Default Advanced Import Figma frame as image We’ll keep this image up to date w…" at bounding box center [326, 195] width 168 height 188
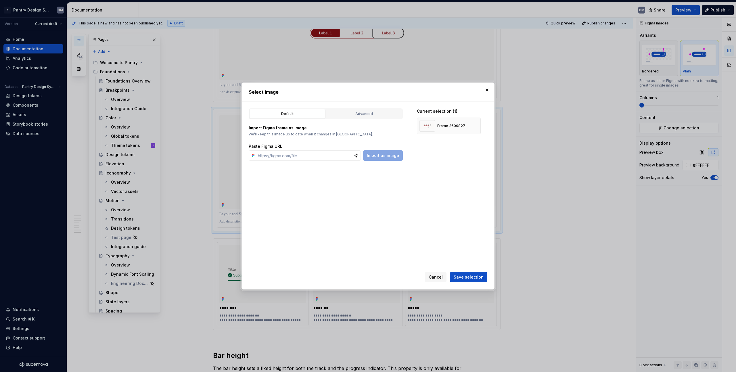
click at [320, 176] on div "Default Advanced Import Figma frame as image We’ll keep this image up to date w…" at bounding box center [326, 195] width 168 height 188
click at [476, 272] on button "Save selection" at bounding box center [468, 277] width 37 height 10
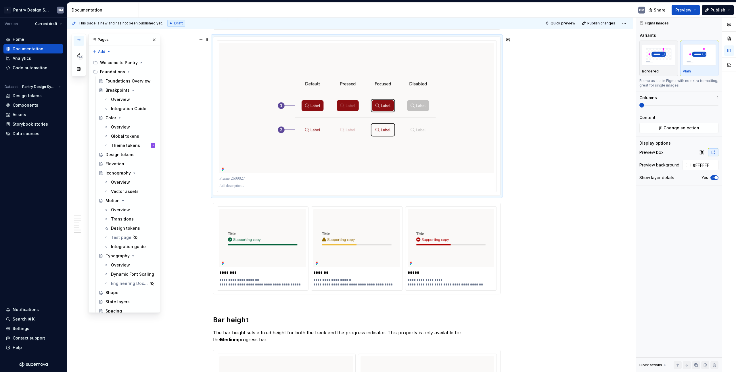
scroll to position [1410, 0]
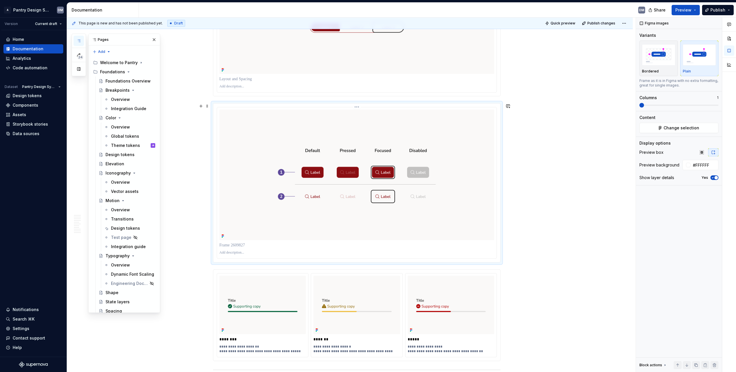
click at [257, 247] on p at bounding box center [356, 245] width 275 height 6
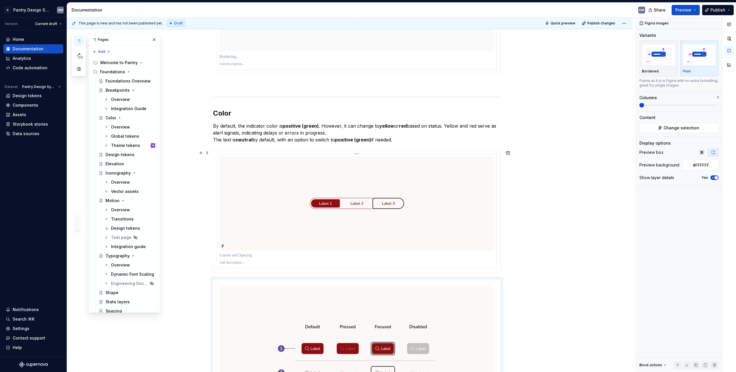
scroll to position [1293, 0]
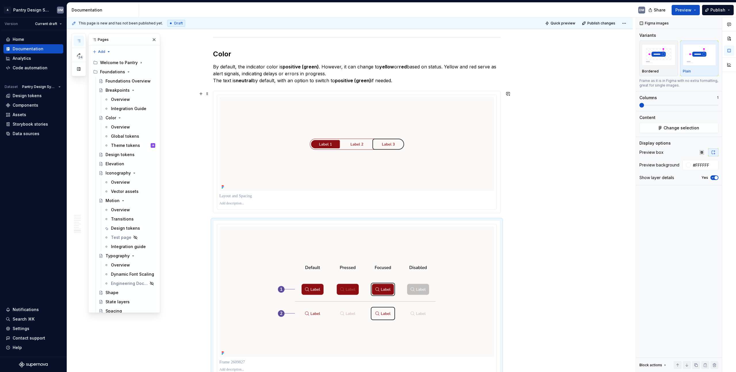
type textarea "*"
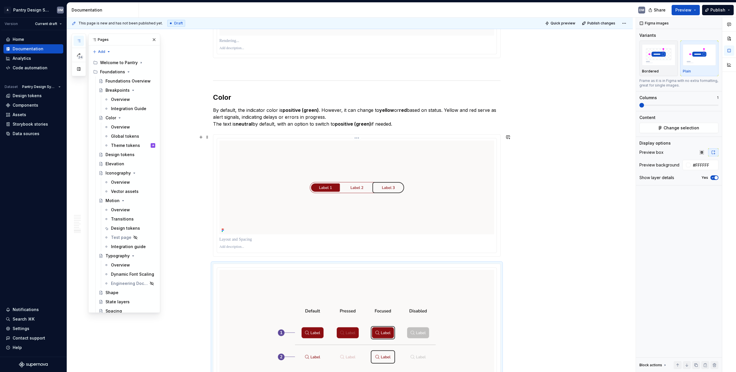
scroll to position [1295, 0]
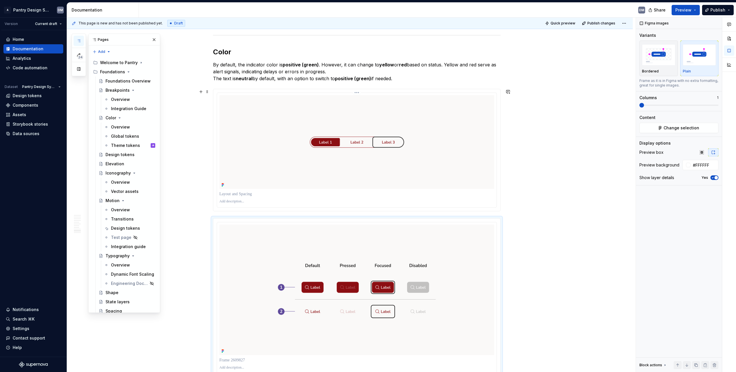
click at [234, 193] on p at bounding box center [356, 194] width 275 height 6
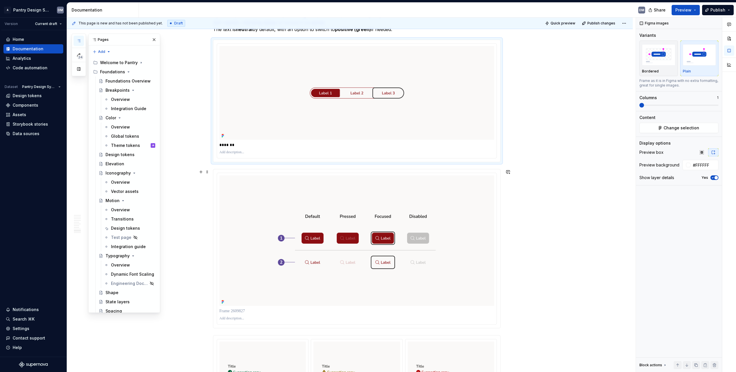
scroll to position [1446, 0]
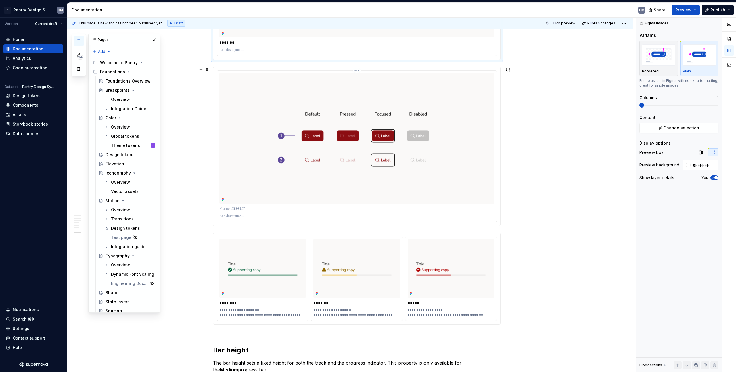
click at [249, 205] on div at bounding box center [356, 209] width 275 height 8
click at [238, 207] on p at bounding box center [356, 209] width 275 height 6
click at [247, 215] on p at bounding box center [356, 216] width 275 height 5
drag, startPoint x: 253, startPoint y: 212, endPoint x: 247, endPoint y: 216, distance: 6.7
click at [253, 212] on div "******" at bounding box center [356, 209] width 275 height 8
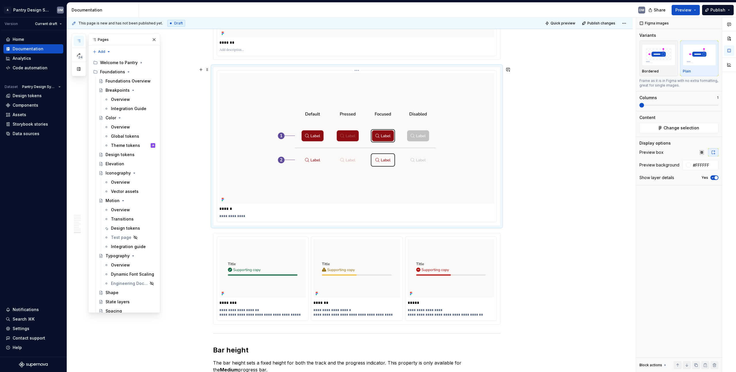
click at [246, 216] on p "**********" at bounding box center [356, 216] width 275 height 5
drag, startPoint x: 223, startPoint y: 215, endPoint x: 214, endPoint y: 216, distance: 8.7
click at [213, 216] on div "**********" at bounding box center [356, 146] width 287 height 159
click at [260, 214] on p "**********" at bounding box center [356, 216] width 275 height 5
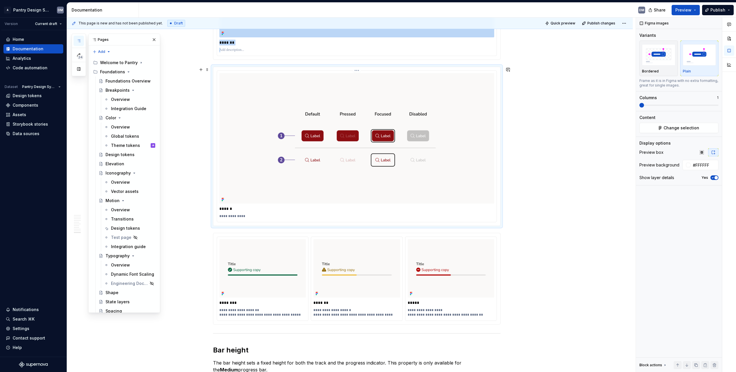
click at [245, 218] on div "**********" at bounding box center [356, 216] width 275 height 7
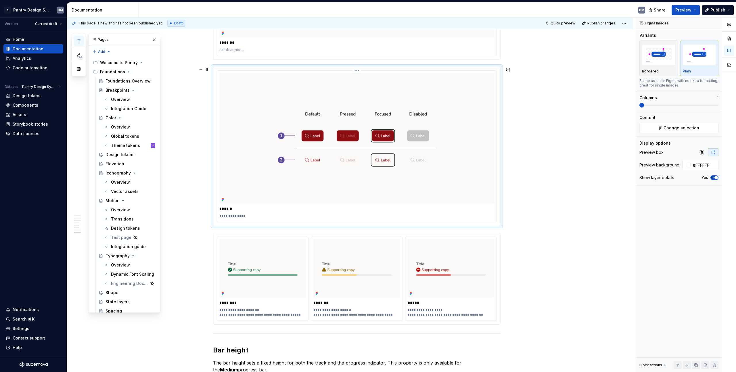
click at [238, 216] on p "**********" at bounding box center [356, 216] width 275 height 5
click at [249, 213] on div "**********" at bounding box center [356, 216] width 275 height 7
click at [241, 214] on p "**********" at bounding box center [356, 216] width 275 height 5
type textarea "*"
click at [232, 218] on p "**********" at bounding box center [356, 216] width 275 height 5
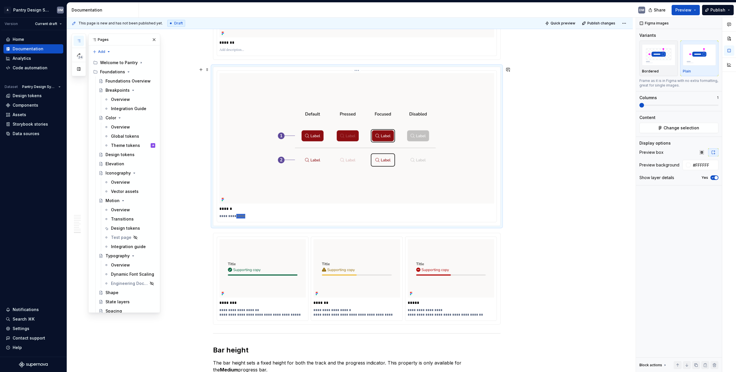
click at [235, 218] on p "**********" at bounding box center [356, 216] width 275 height 5
click at [222, 217] on p "**********" at bounding box center [356, 216] width 275 height 5
click at [258, 211] on p "******" at bounding box center [356, 209] width 275 height 6
click at [261, 212] on div "******" at bounding box center [356, 209] width 275 height 8
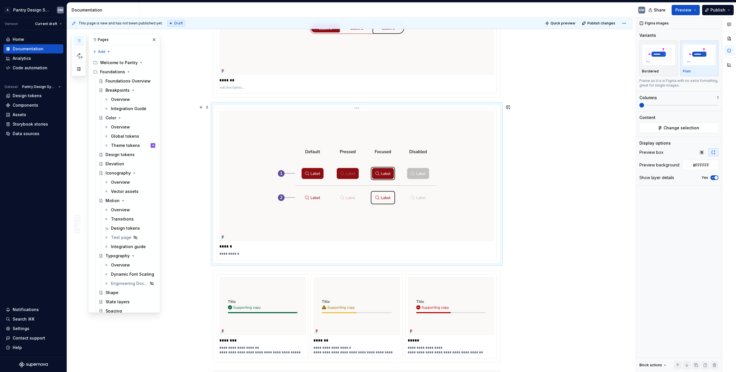
scroll to position [1410, 0]
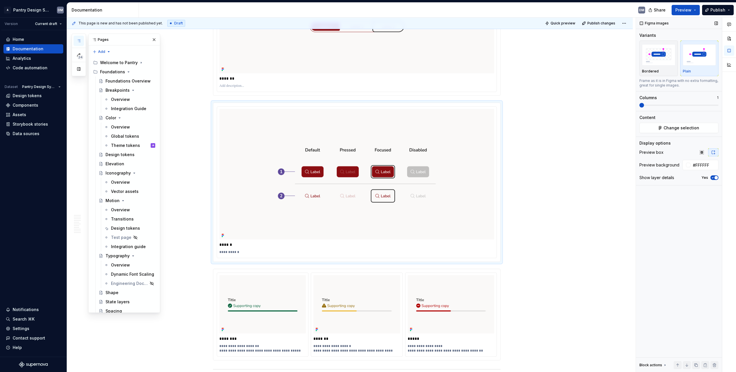
click at [715, 176] on span "button" at bounding box center [715, 177] width 3 height 3
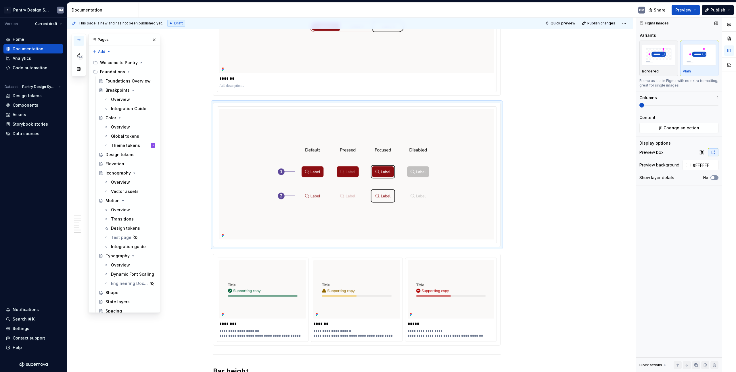
click at [715, 176] on button "No" at bounding box center [714, 177] width 8 height 5
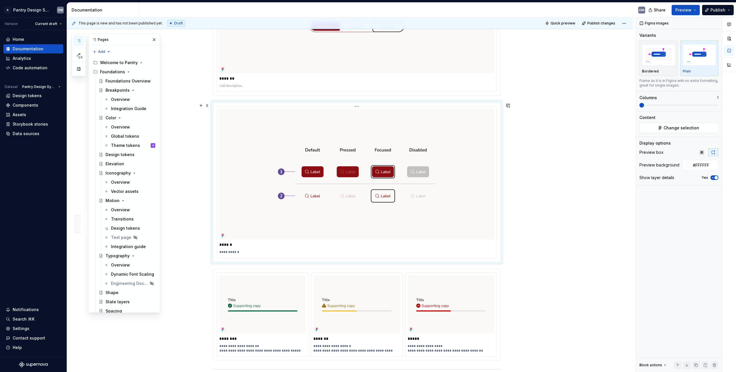
click at [232, 253] on p "**********" at bounding box center [356, 252] width 275 height 5
type textarea "*"
click at [239, 245] on p "******" at bounding box center [356, 245] width 275 height 6
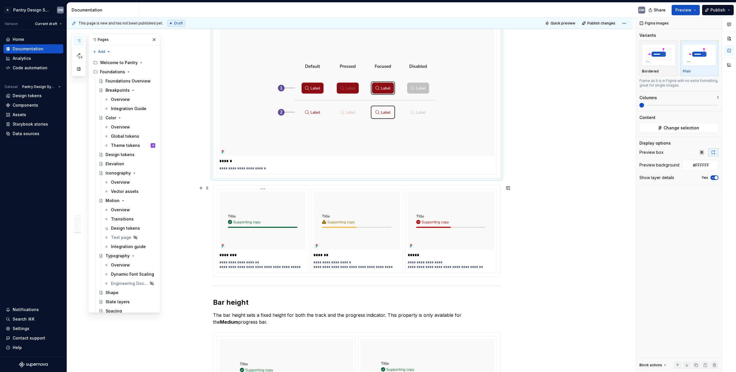
scroll to position [1452, 0]
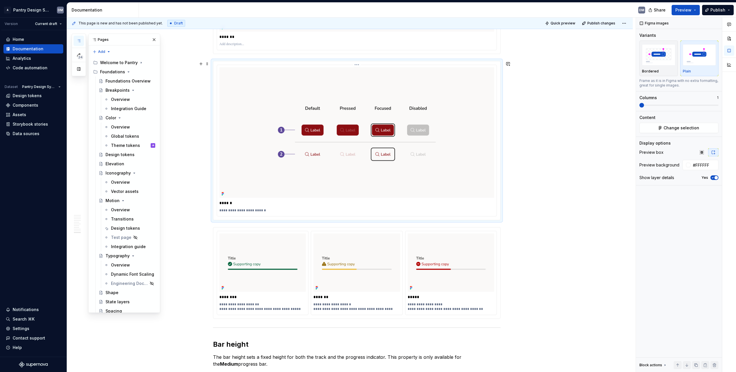
click at [270, 202] on p "******" at bounding box center [356, 203] width 275 height 6
click at [272, 208] on p "**********" at bounding box center [356, 210] width 275 height 5
click at [244, 205] on p "******" at bounding box center [356, 204] width 275 height 6
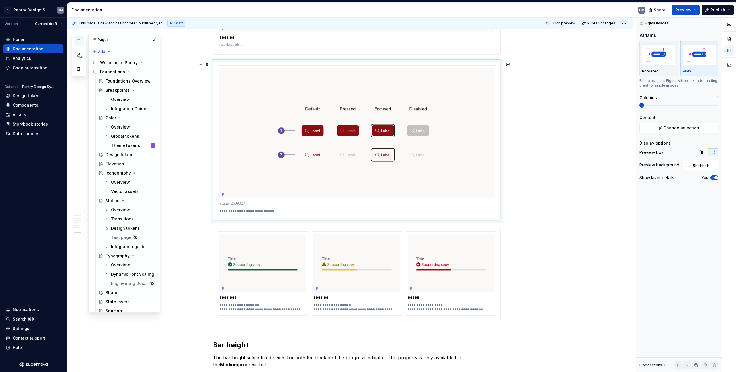
click at [274, 212] on p "**********" at bounding box center [356, 211] width 275 height 5
click at [243, 212] on p "**********" at bounding box center [356, 211] width 275 height 5
click at [241, 203] on p at bounding box center [356, 204] width 275 height 6
click at [242, 209] on p "**********" at bounding box center [356, 211] width 275 height 5
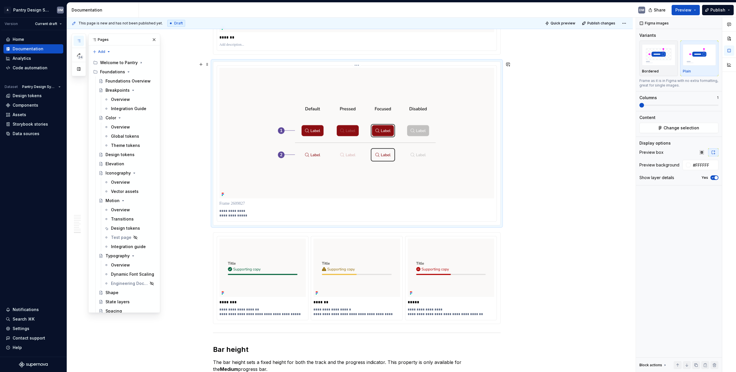
drag, startPoint x: 260, startPoint y: 202, endPoint x: 219, endPoint y: 205, distance: 40.9
click at [219, 205] on p at bounding box center [356, 204] width 275 height 6
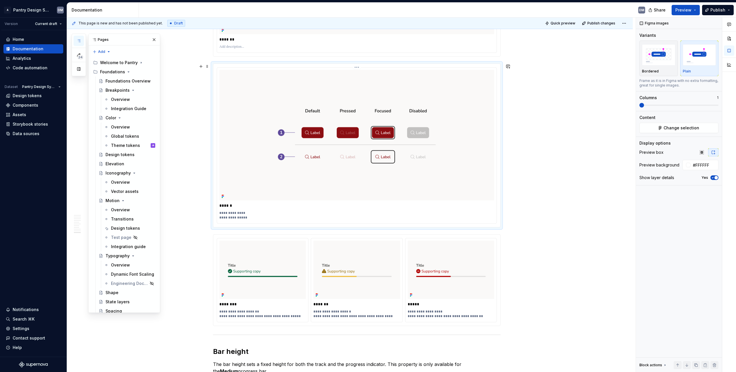
scroll to position [1448, 0]
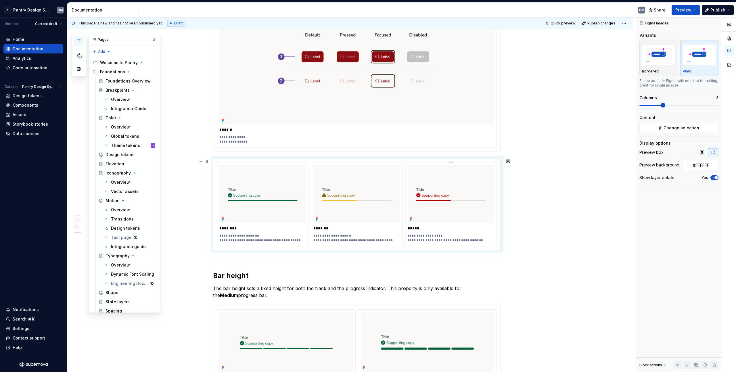
scroll to position [1565, 0]
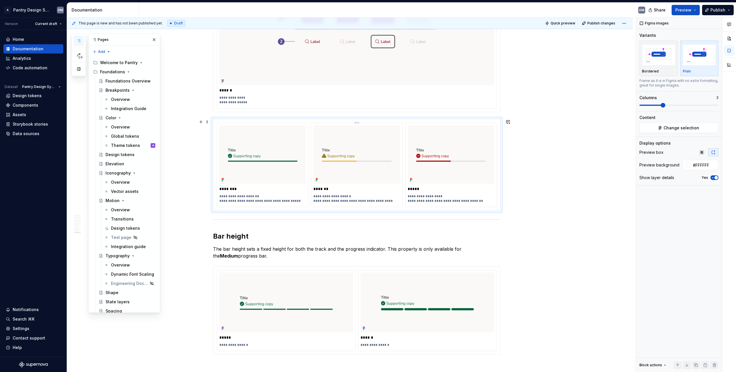
click at [322, 166] on img at bounding box center [356, 154] width 87 height 59
click at [451, 153] on img at bounding box center [451, 154] width 87 height 59
click at [247, 119] on div "**********" at bounding box center [356, 165] width 287 height 92
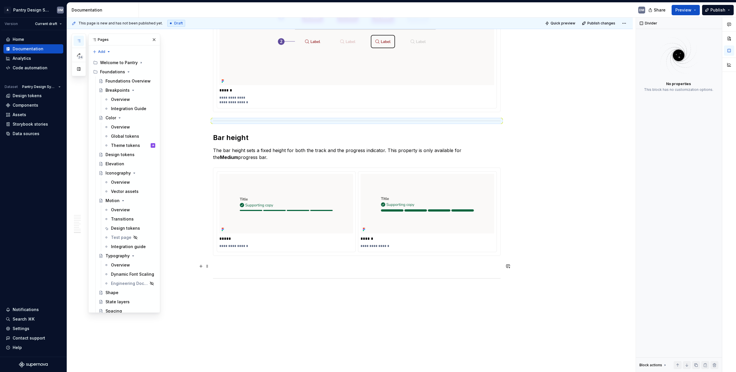
click at [251, 266] on p at bounding box center [356, 266] width 287 height 7
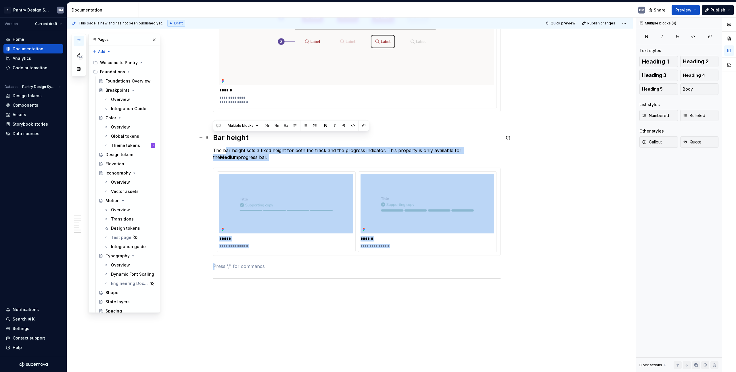
drag, startPoint x: 253, startPoint y: 266, endPoint x: 226, endPoint y: 149, distance: 119.8
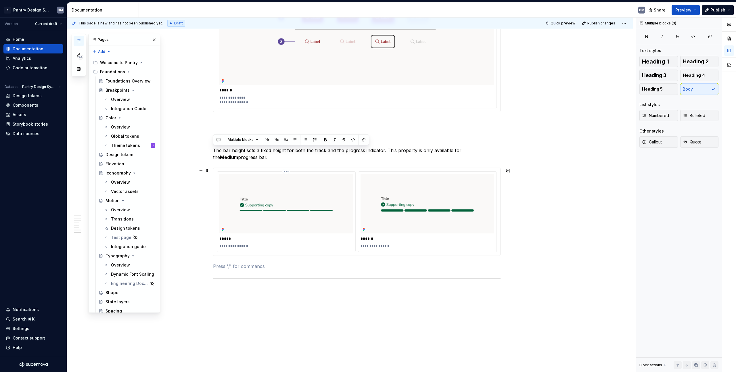
scroll to position [1510, 0]
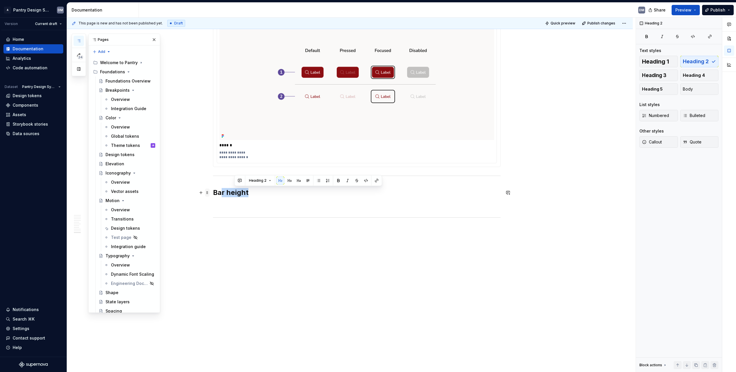
drag, startPoint x: 254, startPoint y: 191, endPoint x: 208, endPoint y: 190, distance: 46.0
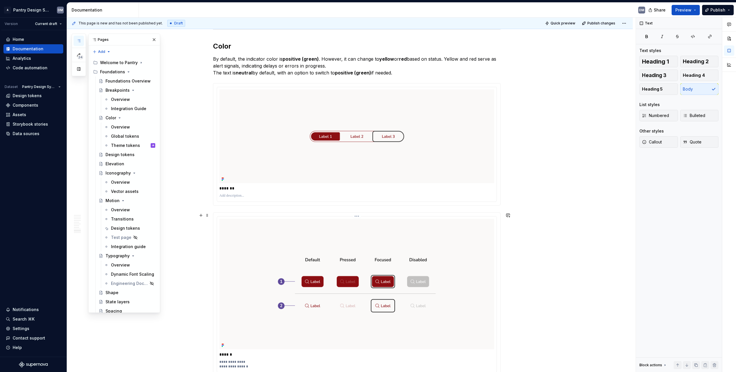
scroll to position [1300, 0]
click at [447, 188] on p "*******" at bounding box center [356, 189] width 275 height 6
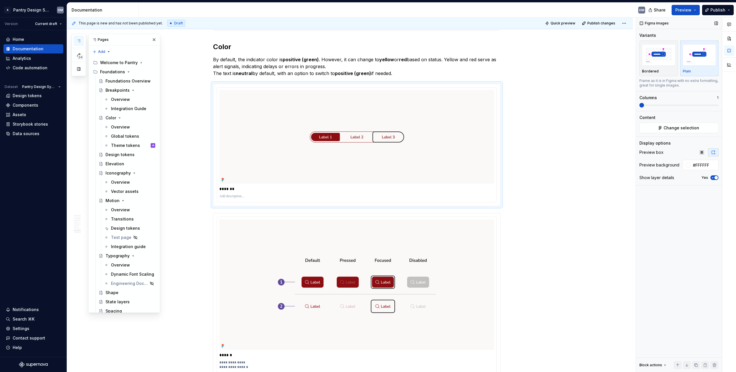
click at [712, 179] on icon "button" at bounding box center [712, 177] width 5 height 3
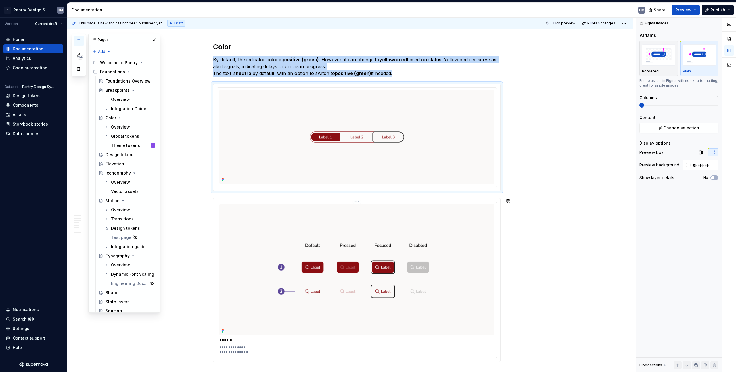
scroll to position [1356, 0]
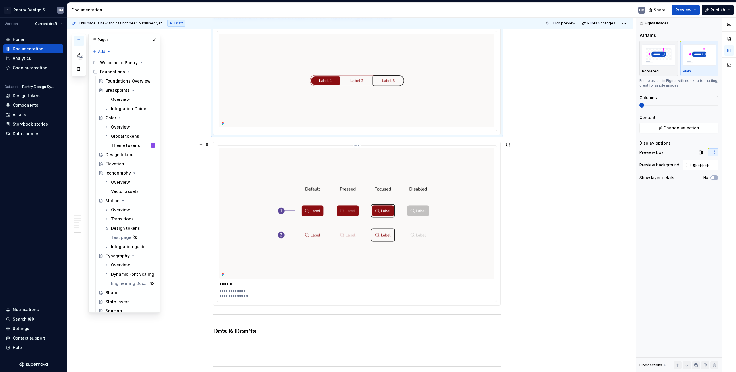
click at [265, 257] on img at bounding box center [356, 213] width 275 height 130
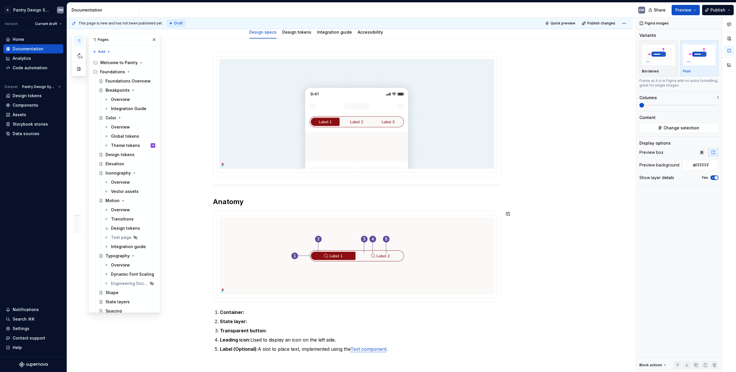
scroll to position [27, 0]
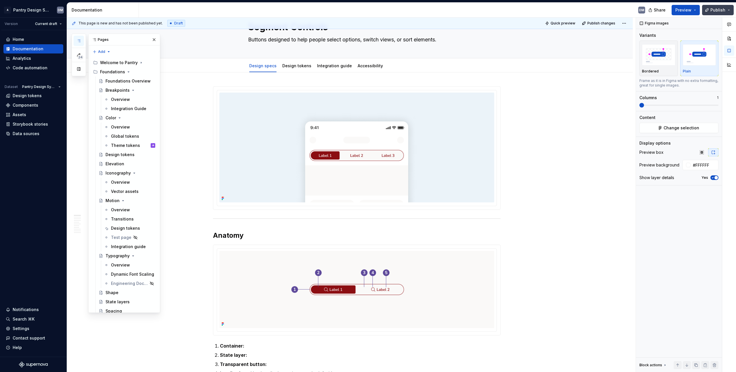
click at [730, 11] on button "Publish" at bounding box center [718, 10] width 32 height 10
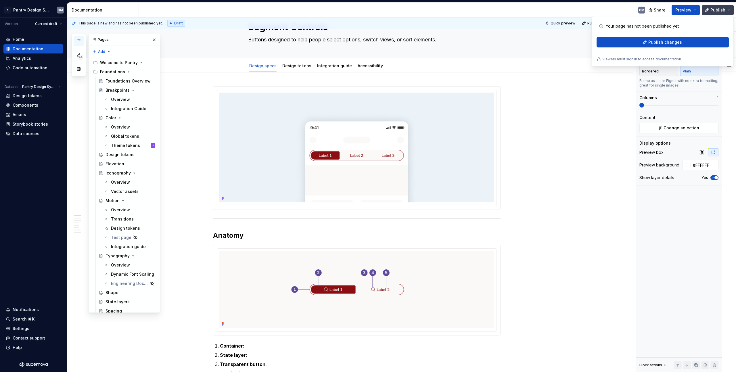
click at [730, 11] on button "Publish" at bounding box center [718, 10] width 32 height 10
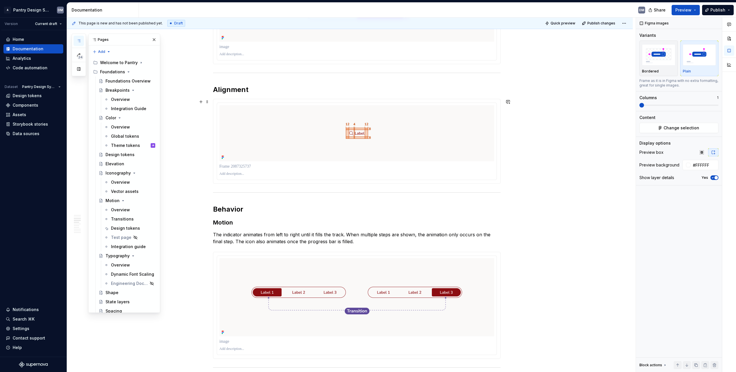
scroll to position [0, 0]
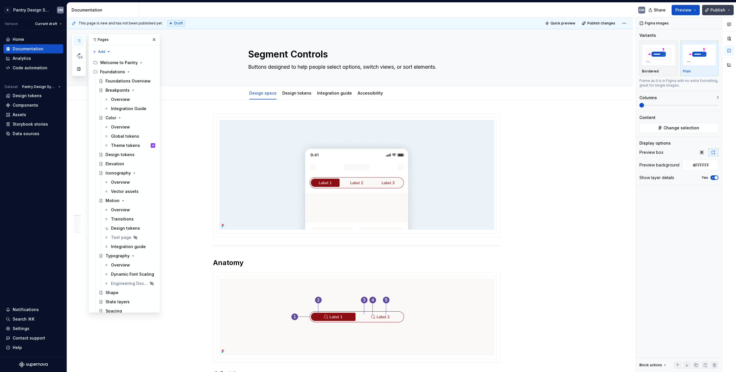
click at [723, 13] on span "Publish" at bounding box center [717, 10] width 15 height 6
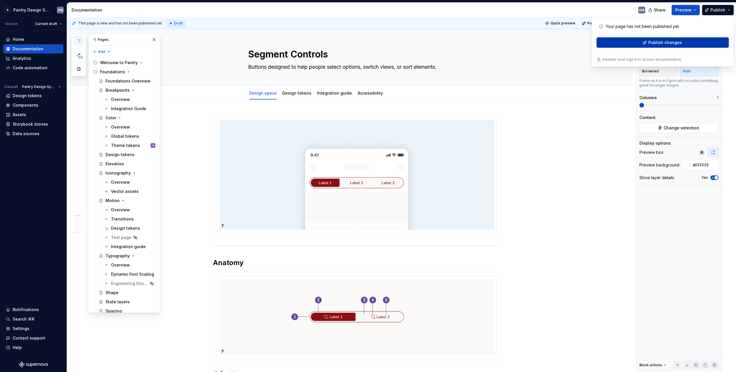
click at [690, 45] on button "Publish changes" at bounding box center [662, 42] width 132 height 10
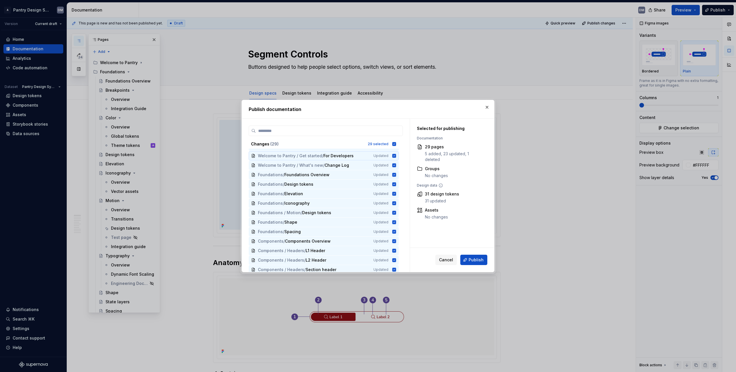
scroll to position [153, 0]
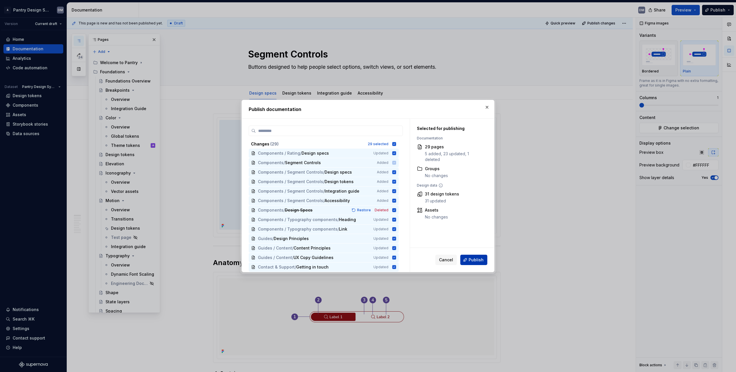
click at [477, 257] on span "Publish" at bounding box center [475, 260] width 15 height 6
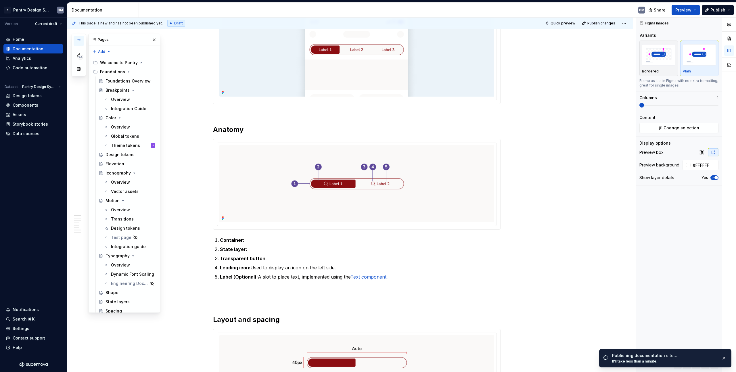
scroll to position [0, 0]
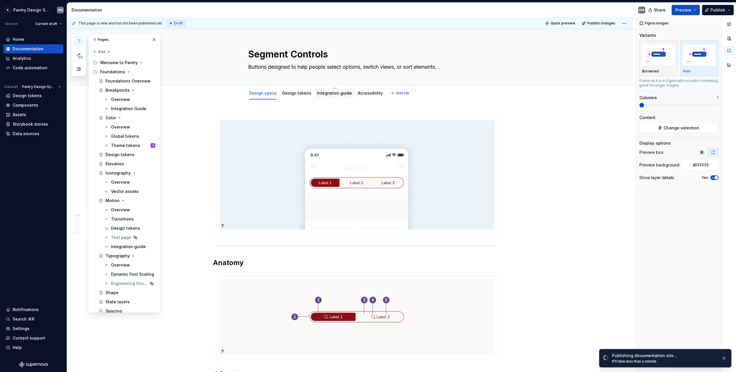
click at [330, 87] on div "Integration guide" at bounding box center [334, 93] width 39 height 12
click at [330, 89] on html "A Pantry Design System DM Version Current draft Home Documentation Analytics Co…" at bounding box center [368, 186] width 736 height 372
click at [347, 158] on div "Delete tab" at bounding box center [356, 160] width 37 height 6
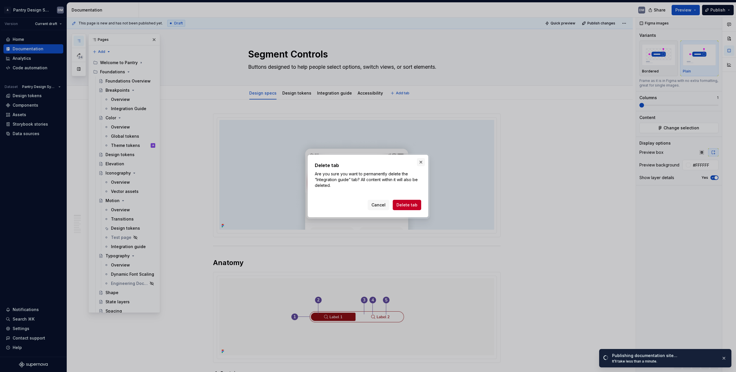
click at [418, 164] on button "button" at bounding box center [421, 162] width 8 height 8
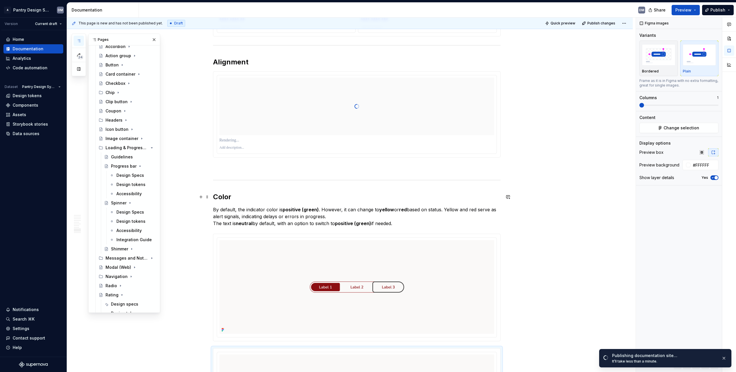
scroll to position [483, 0]
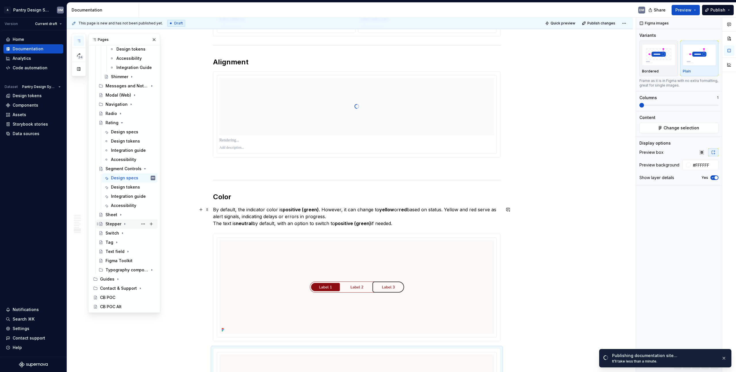
click at [119, 225] on div "Stepper" at bounding box center [113, 224] width 16 height 6
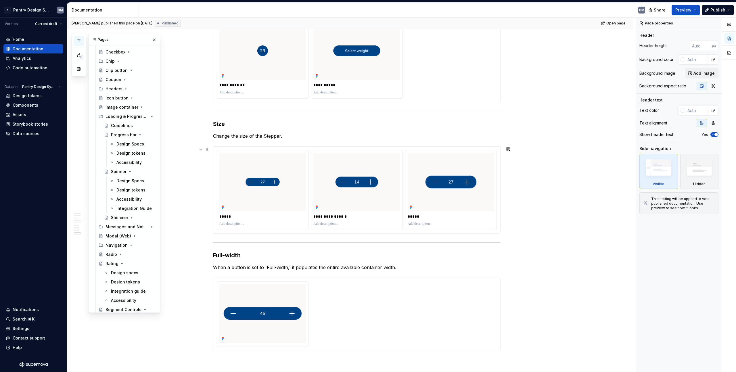
scroll to position [510, 0]
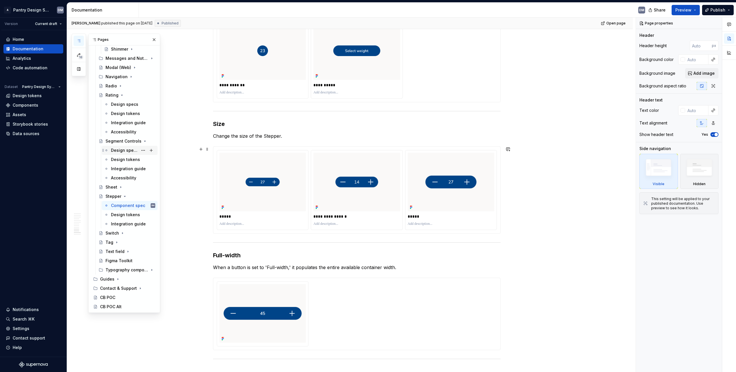
click at [127, 150] on div "Design specs" at bounding box center [124, 150] width 27 height 6
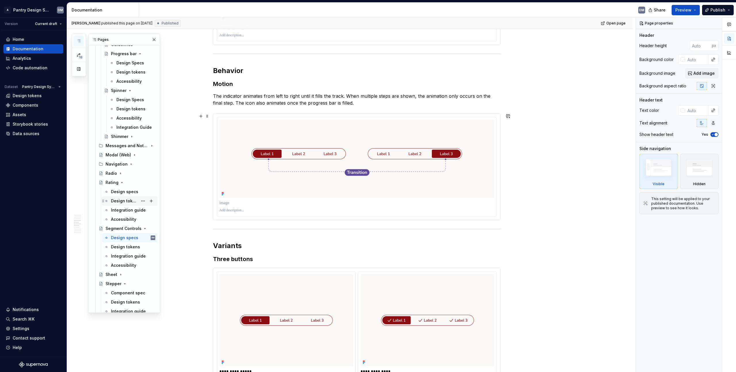
scroll to position [389, 0]
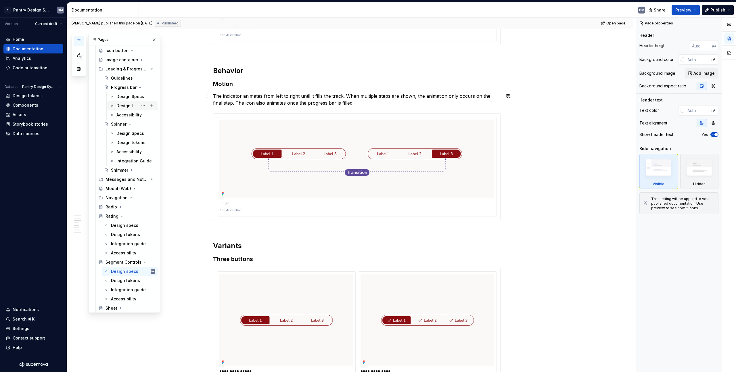
click at [123, 105] on div "Design tokens" at bounding box center [127, 106] width 22 height 6
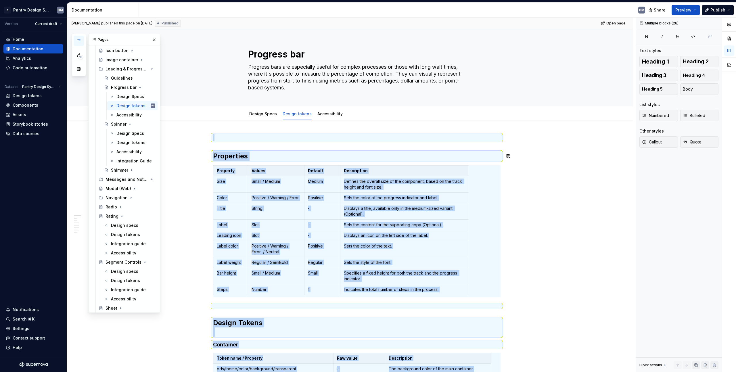
copy div "Properties Property Values Default Description Size Small / Medium Medium Defin…"
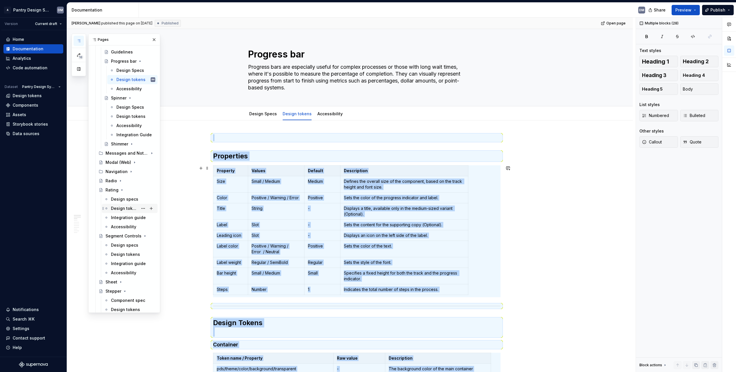
scroll to position [423, 0]
click at [125, 249] on div "Design tokens" at bounding box center [124, 247] width 27 height 6
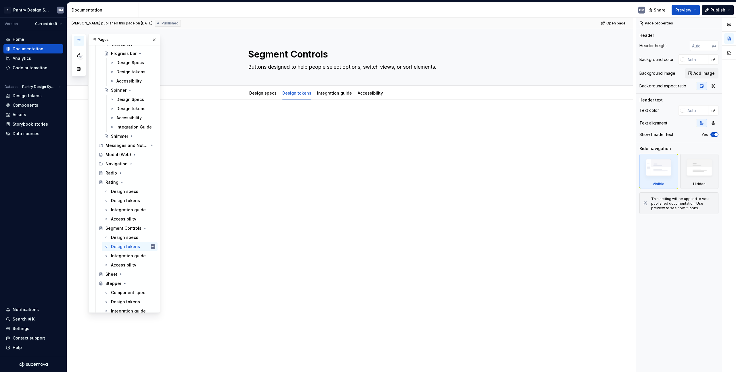
type textarea "*"
click at [344, 131] on div at bounding box center [356, 125] width 287 height 22
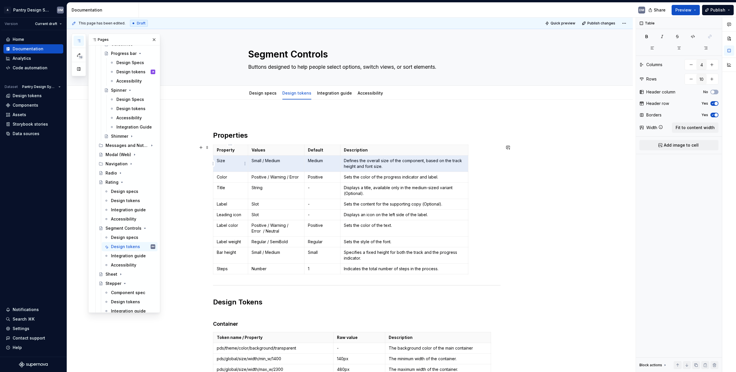
drag, startPoint x: 391, startPoint y: 165, endPoint x: 221, endPoint y: 164, distance: 170.1
click at [221, 164] on tr "Size Small / Medium Medium Defines the overall size of the component, based on …" at bounding box center [340, 163] width 255 height 16
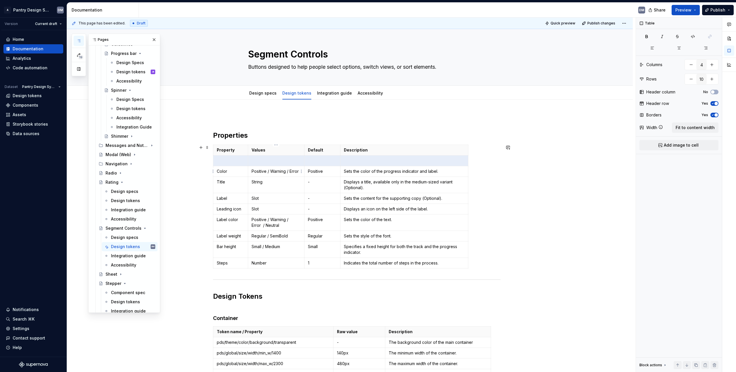
click at [251, 171] on p "Positive / Warning / Error" at bounding box center [275, 171] width 49 height 6
click at [258, 169] on p "Positive / Warning / Error" at bounding box center [275, 171] width 49 height 6
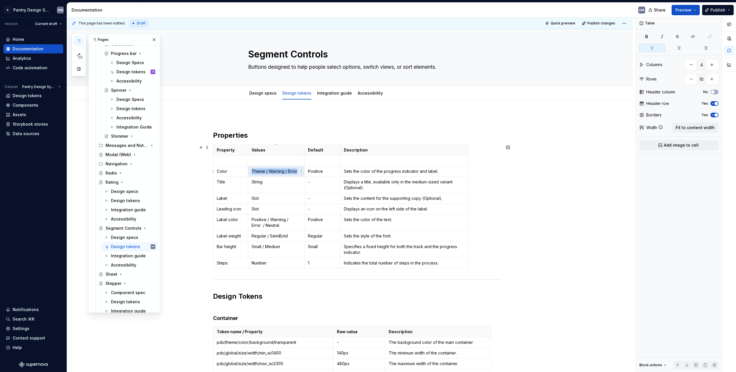
drag, startPoint x: 265, startPoint y: 173, endPoint x: 297, endPoint y: 171, distance: 32.2
click at [297, 171] on p "Theme / Warning / Error" at bounding box center [275, 171] width 49 height 6
drag, startPoint x: 296, startPoint y: 171, endPoint x: 272, endPoint y: 172, distance: 24.1
click at [272, 172] on p "Theme / Warning / Error" at bounding box center [275, 171] width 49 height 6
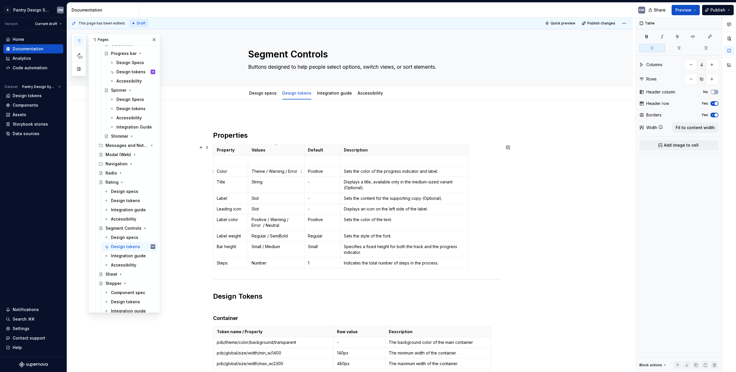
click at [268, 172] on p "Theme / Warning / Error" at bounding box center [275, 171] width 49 height 6
drag, startPoint x: 265, startPoint y: 171, endPoint x: 299, endPoint y: 171, distance: 33.3
click at [299, 171] on p "Theme / Warning / Error" at bounding box center [275, 171] width 49 height 6
click at [326, 170] on p "Positive" at bounding box center [322, 171] width 29 height 6
click at [318, 170] on p "Positive" at bounding box center [322, 171] width 29 height 6
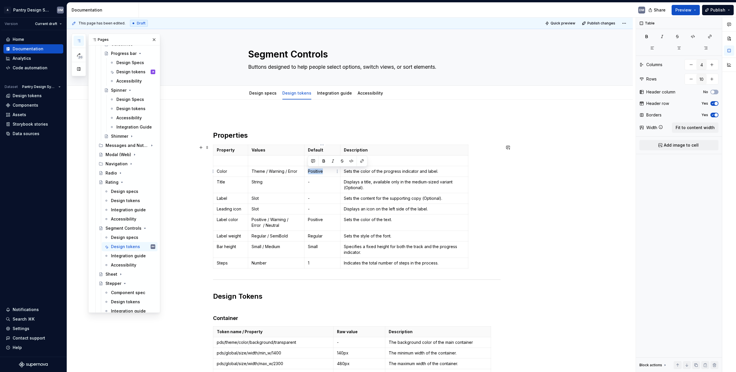
click at [318, 170] on p "Positive" at bounding box center [322, 171] width 29 height 6
drag, startPoint x: 265, startPoint y: 171, endPoint x: 297, endPoint y: 172, distance: 32.2
click at [297, 172] on p "Theme / Warning / Error" at bounding box center [275, 171] width 49 height 6
click at [400, 185] on p "Displays a title, available only in the medium-sized variant (Optional)." at bounding box center [404, 184] width 121 height 11
click at [363, 188] on p "Displays a title, available only in the medium-sized variant (Optional)." at bounding box center [404, 184] width 121 height 11
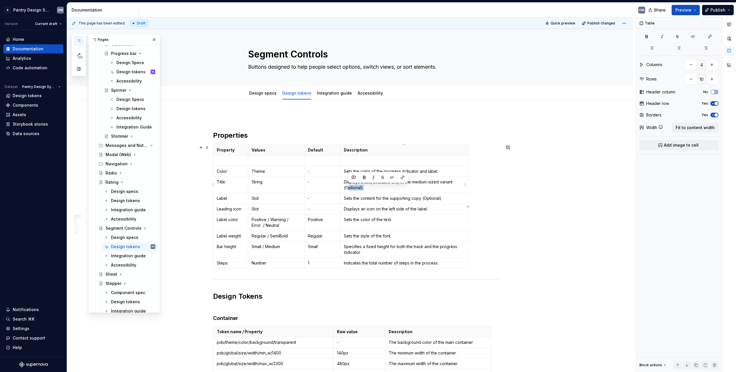
drag, startPoint x: 381, startPoint y: 189, endPoint x: 347, endPoint y: 189, distance: 33.9
click at [347, 189] on p "Displays a title, available only in the medium-sized variant (Optional)." at bounding box center [404, 184] width 121 height 11
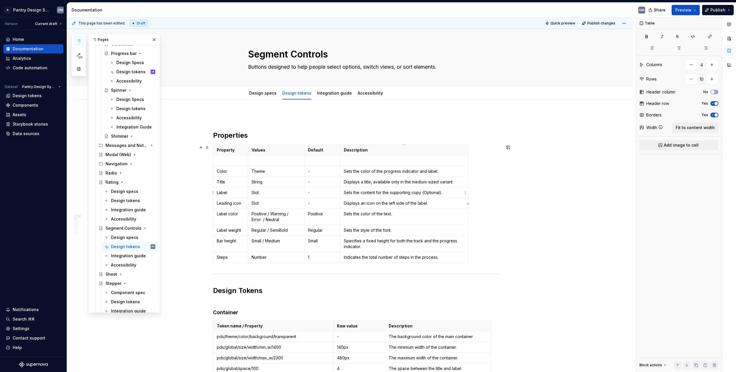
click at [450, 194] on p "Sets the content for the supporting copy (Optional)." at bounding box center [404, 193] width 121 height 6
click at [255, 195] on p "Slot" at bounding box center [275, 193] width 49 height 6
click at [272, 204] on p "Slot" at bounding box center [275, 203] width 49 height 6
click at [441, 204] on p "Displays an icon on the left side of the label." at bounding box center [404, 203] width 121 height 6
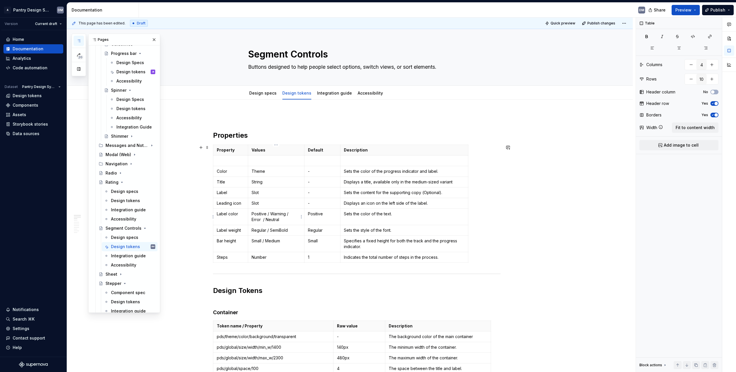
click at [260, 214] on p "Positive / Warning / Error / Neutral" at bounding box center [275, 216] width 49 height 11
click at [276, 214] on p "Theme / Warning / Error / Neutral" at bounding box center [275, 216] width 49 height 11
click at [276, 215] on p "Theme / Warning / Error / Neutral" at bounding box center [275, 216] width 49 height 11
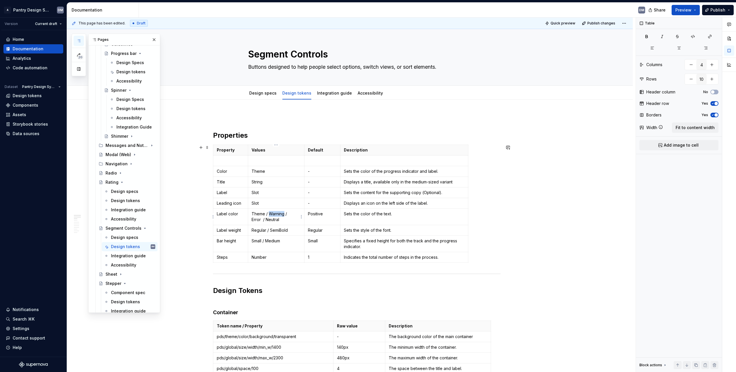
click at [276, 215] on p "Theme / Warning / Error / Neutral" at bounding box center [275, 216] width 49 height 11
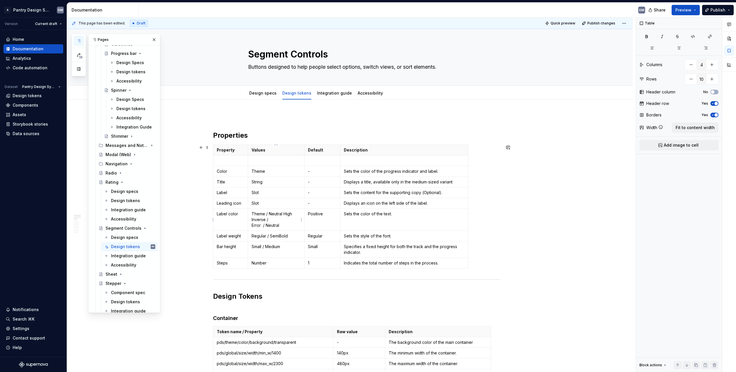
click at [253, 224] on p "Theme / Neutral High Inverse / Error / Neutral" at bounding box center [275, 219] width 49 height 17
click at [284, 228] on p "Theme / Neutral High Inverse / Error / Neutral" at bounding box center [275, 219] width 49 height 17
drag, startPoint x: 268, startPoint y: 224, endPoint x: 270, endPoint y: 219, distance: 5.7
click at [270, 219] on p "Theme / Neutral High Inverse / Error / Neutral" at bounding box center [275, 219] width 49 height 17
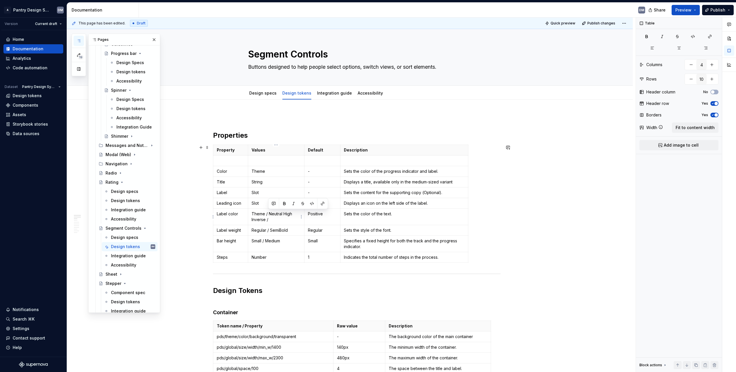
drag, startPoint x: 276, startPoint y: 219, endPoint x: 269, endPoint y: 213, distance: 8.9
click at [269, 213] on p "Theme / Neutral High Inverse /" at bounding box center [275, 216] width 49 height 11
click at [281, 221] on p "Theme / Neutral High Inverse /" at bounding box center [275, 216] width 49 height 11
click at [276, 233] on td "Regular / SemiBold" at bounding box center [276, 230] width 56 height 11
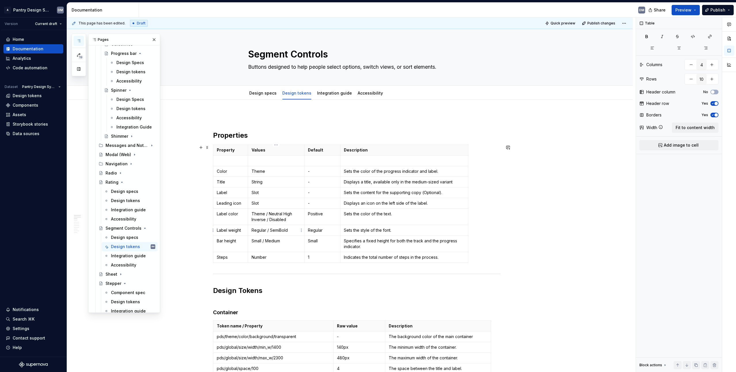
click at [283, 231] on p "Regular / SemiBold" at bounding box center [275, 230] width 49 height 6
click at [312, 230] on p "Regular" at bounding box center [322, 230] width 29 height 6
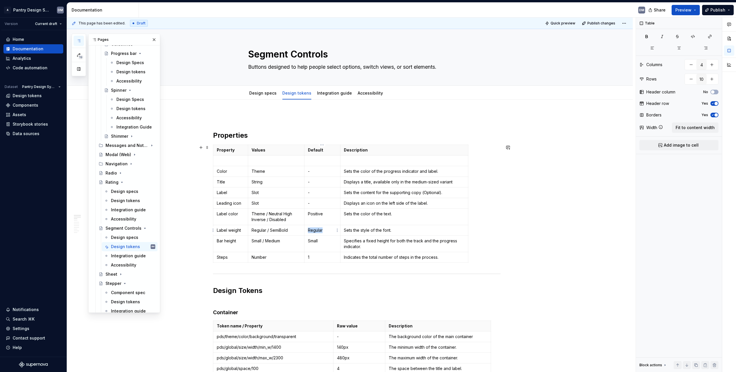
click at [312, 230] on p "Regular" at bounding box center [322, 230] width 29 height 6
drag, startPoint x: 269, startPoint y: 231, endPoint x: 250, endPoint y: 231, distance: 18.4
click at [250, 231] on td "Regular / SemiBold" at bounding box center [276, 230] width 56 height 11
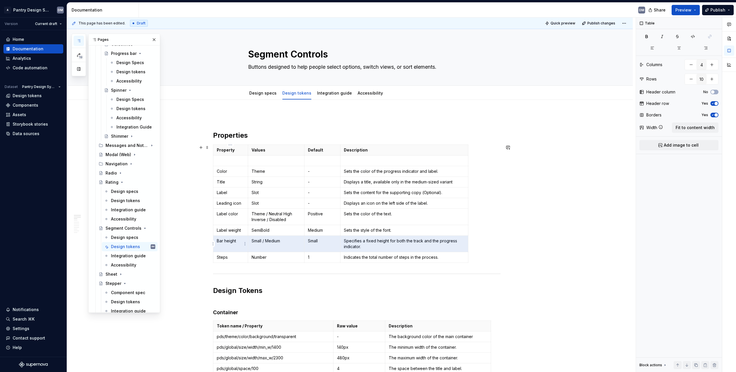
drag, startPoint x: 368, startPoint y: 248, endPoint x: 215, endPoint y: 239, distance: 152.6
click at [215, 239] on tr "Bar height Small / Medium Small Specifies a fixed height for both the track and…" at bounding box center [340, 244] width 255 height 16
drag, startPoint x: 373, startPoint y: 246, endPoint x: 203, endPoint y: 247, distance: 170.1
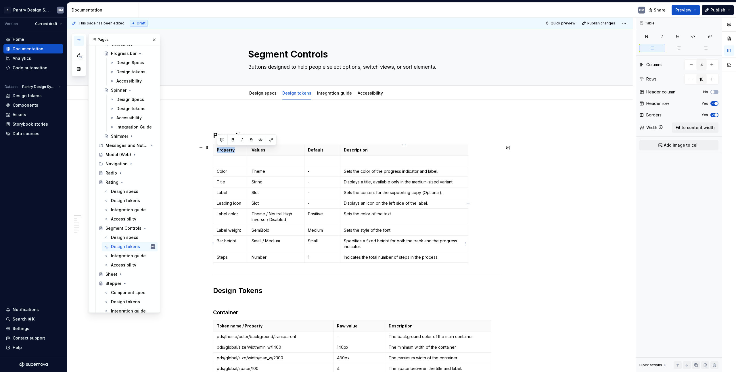
click at [370, 247] on p "Specifies a fixed height for both the track and the progress indicator." at bounding box center [404, 243] width 121 height 11
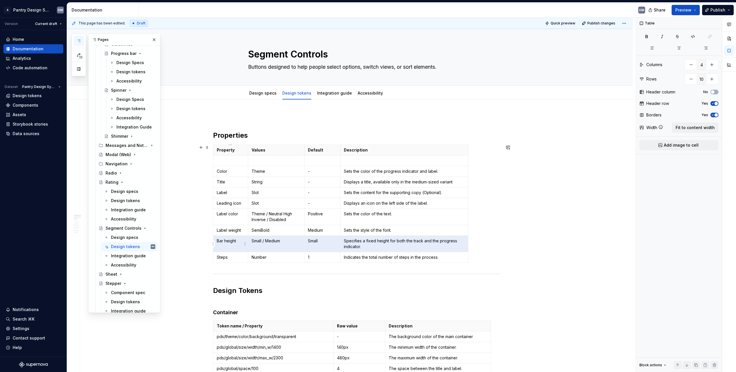
drag, startPoint x: 353, startPoint y: 245, endPoint x: 220, endPoint y: 238, distance: 133.0
click at [220, 238] on tr "Bar height Small / Medium Small Specifies a fixed height for both the track and…" at bounding box center [340, 244] width 255 height 16
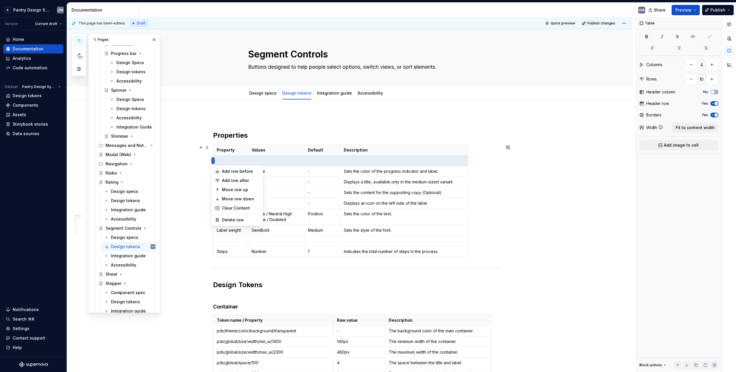
click at [255, 197] on body "A Pantry Design System DM Version Current draft Home Documentation Analytics Co…" at bounding box center [368, 186] width 736 height 372
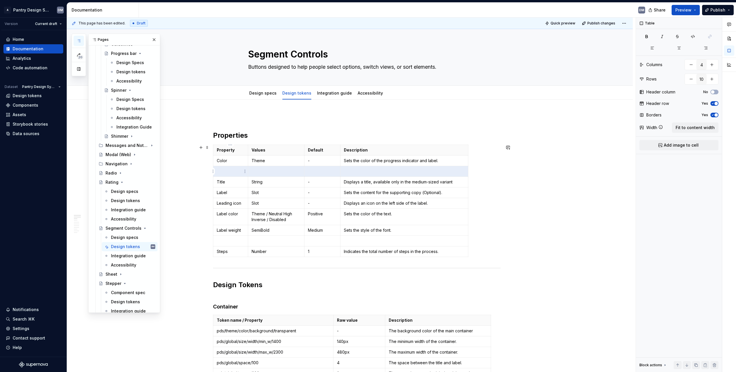
type textarea "*"
click at [213, 172] on html "A Pantry Design System DM Version Current draft Home Documentation Analytics Co…" at bounding box center [368, 186] width 736 height 372
click at [234, 231] on div "Delete row" at bounding box center [240, 231] width 37 height 6
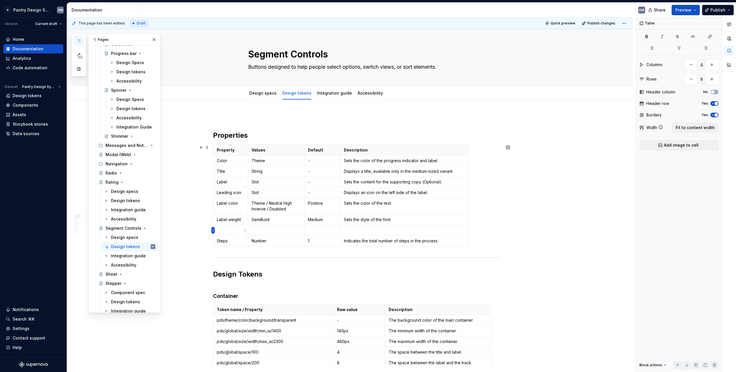
click at [212, 231] on html "A Pantry Design System DM Version Current draft Home Documentation Analytics Co…" at bounding box center [368, 186] width 736 height 372
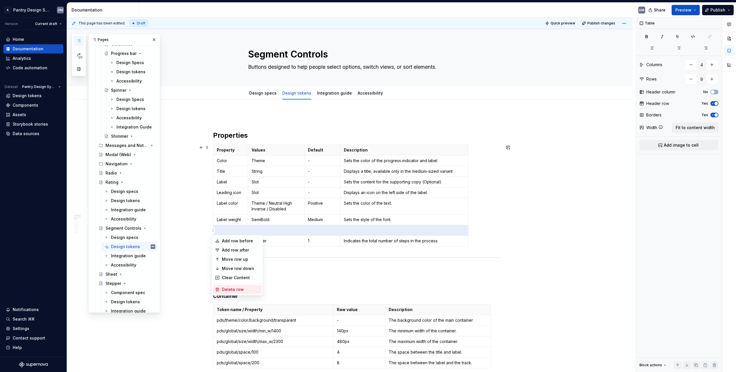
click at [239, 288] on div "Delete row" at bounding box center [240, 290] width 37 height 6
type input "8"
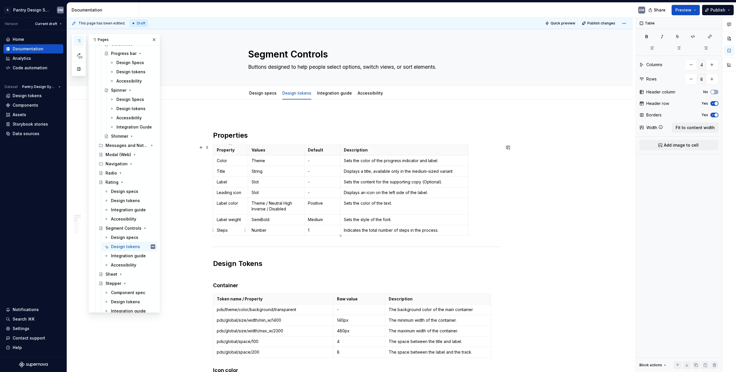
click at [221, 231] on p "Steps" at bounding box center [231, 230] width 28 height 6
click at [261, 231] on p "Number" at bounding box center [275, 230] width 49 height 6
click at [230, 230] on p "Amount" at bounding box center [231, 230] width 28 height 6
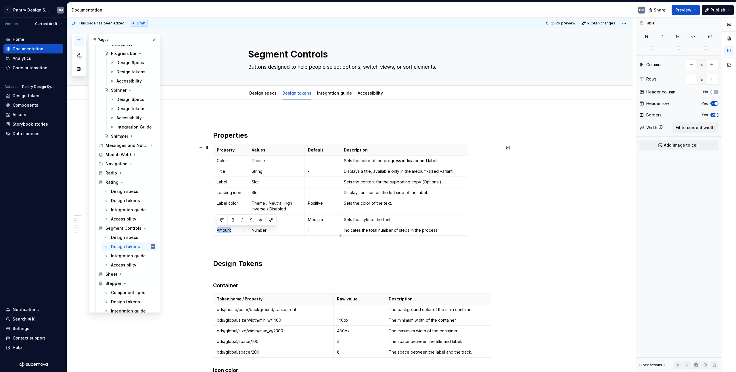
click at [230, 230] on p "Amount" at bounding box center [231, 230] width 28 height 6
click at [266, 231] on p "Number" at bounding box center [275, 230] width 49 height 6
click at [255, 231] on p "Number" at bounding box center [275, 230] width 49 height 6
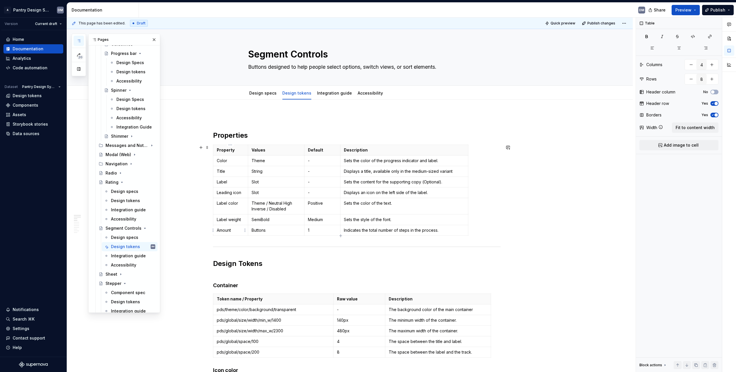
click at [227, 231] on p "Amount" at bounding box center [231, 230] width 28 height 6
click at [260, 228] on p "Buttons" at bounding box center [275, 230] width 49 height 6
click at [325, 232] on p "1" at bounding box center [322, 230] width 29 height 6
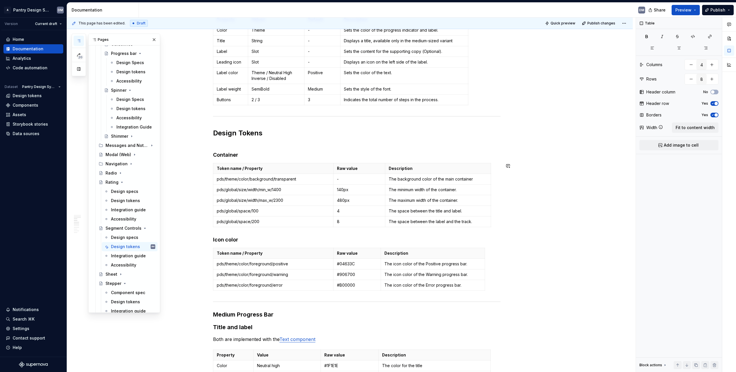
scroll to position [144, 0]
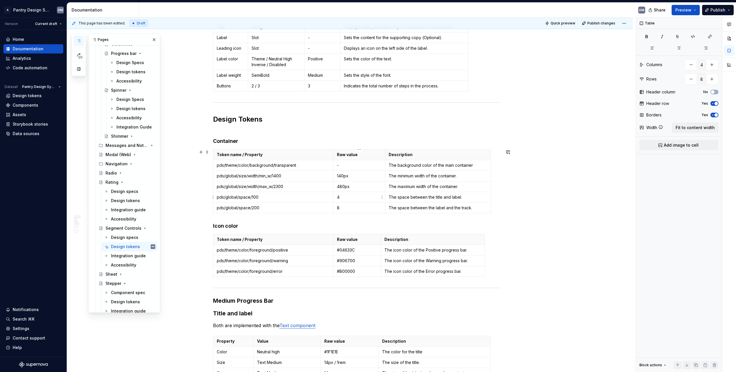
type input "3"
click at [337, 197] on p "4" at bounding box center [359, 197] width 45 height 6
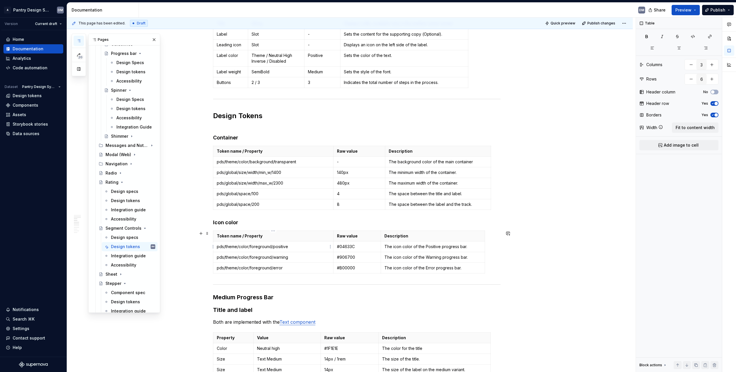
type input "4"
click at [301, 246] on p "pds/theme/color/foreground/positive" at bounding box center [273, 247] width 113 height 6
type textarea "*"
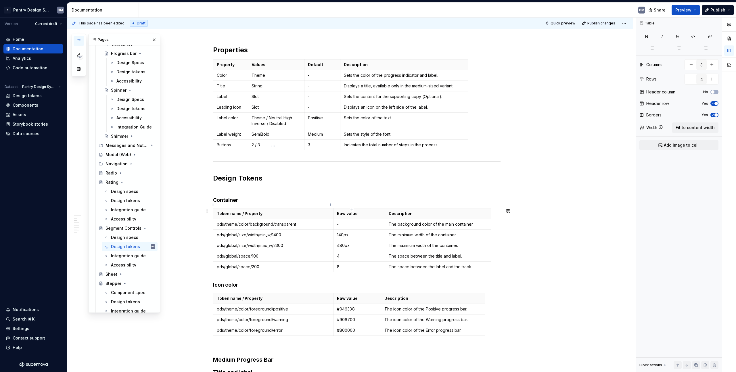
scroll to position [81, 0]
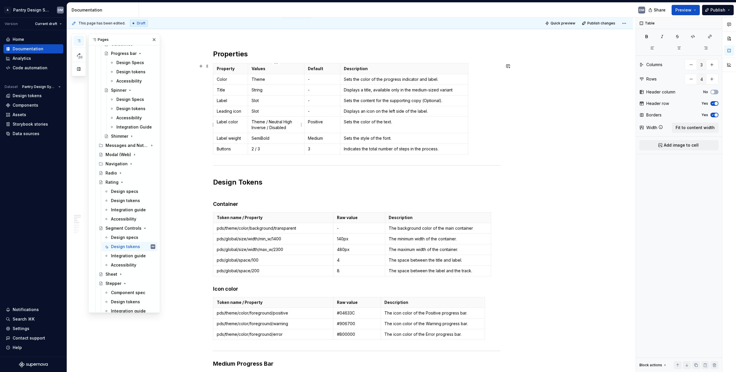
type input "4"
type input "8"
click at [279, 121] on p "Theme / Neutral High Inverse / Disabled" at bounding box center [275, 124] width 49 height 11
click at [289, 123] on p "Theme / Neutral High Inverse / Disabled" at bounding box center [275, 124] width 49 height 11
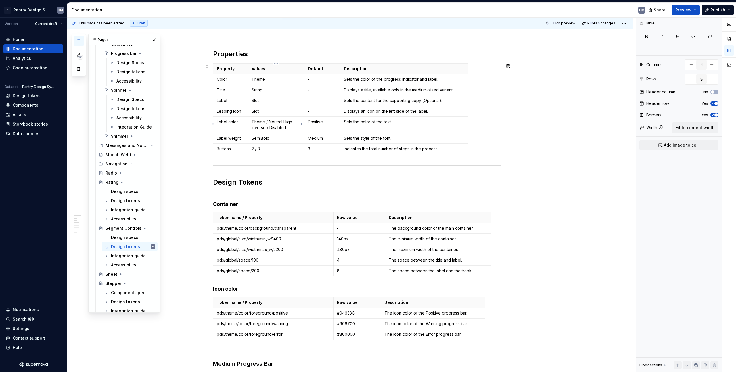
click at [286, 126] on p "Theme / Neutral High Inverse / Disabled" at bounding box center [275, 124] width 49 height 11
drag, startPoint x: 291, startPoint y: 127, endPoint x: 268, endPoint y: 123, distance: 22.9
click at [268, 123] on p "Theme / Neutral High Inverse / Disabled" at bounding box center [275, 124] width 49 height 11
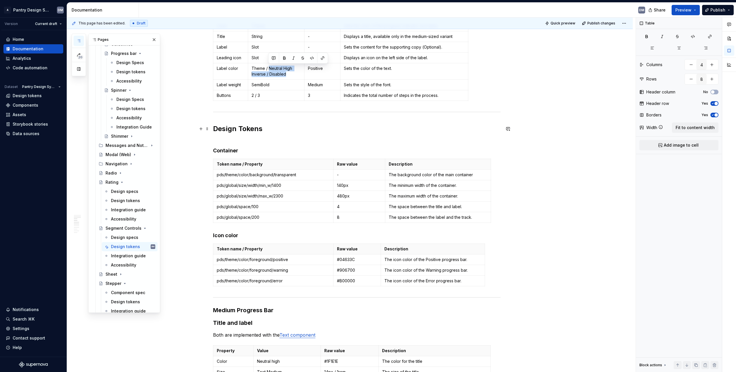
scroll to position [83, 0]
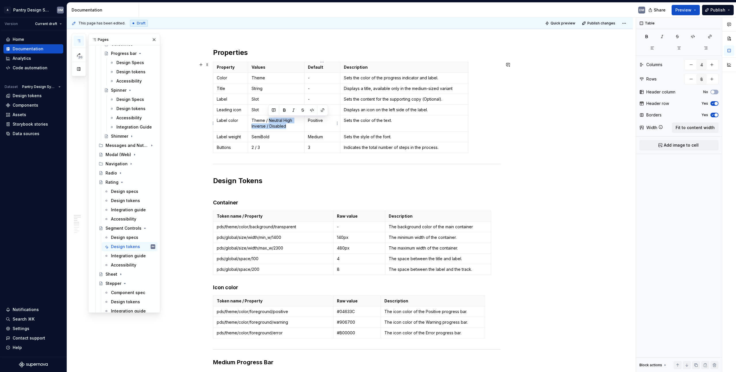
click at [315, 124] on td "Positive" at bounding box center [322, 123] width 36 height 16
click at [317, 120] on p "Positive" at bounding box center [322, 121] width 29 height 6
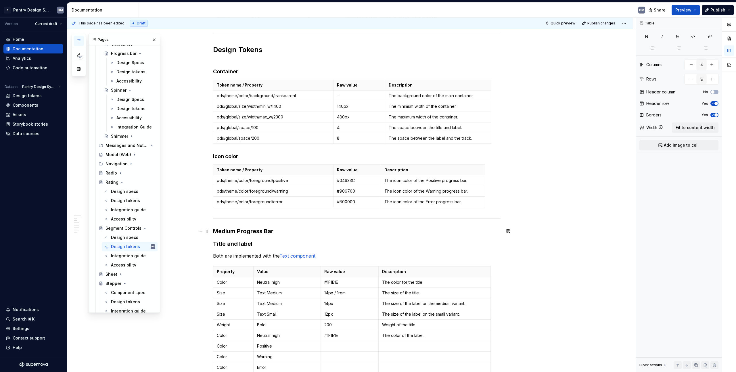
scroll to position [194, 0]
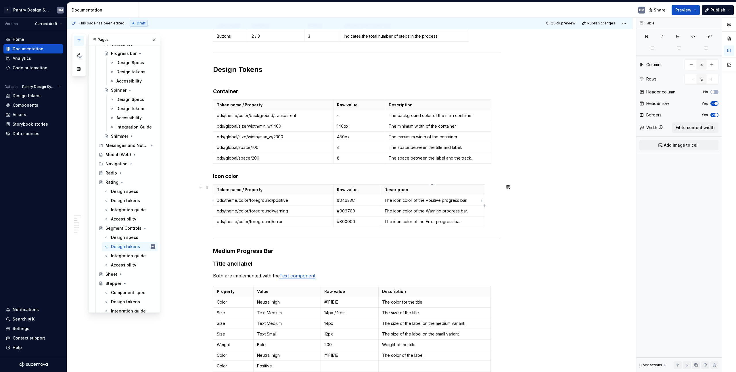
type textarea "*"
type input "3"
type input "4"
click at [255, 197] on td "pds/theme/color/foreground/positive" at bounding box center [273, 200] width 120 height 11
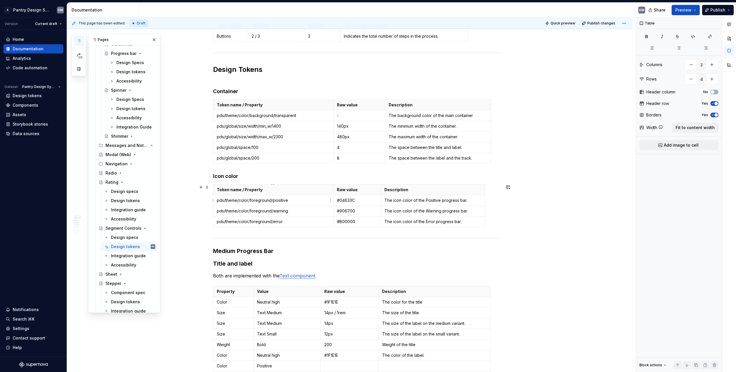
click at [276, 203] on td "pds/theme/color/foreground/positive" at bounding box center [273, 200] width 120 height 11
click at [279, 201] on p "pds/theme/color/foreground/positive" at bounding box center [273, 200] width 113 height 6
click at [304, 200] on p "pds/theme/color/foreground/neutral_high_Inverse" at bounding box center [273, 200] width 113 height 6
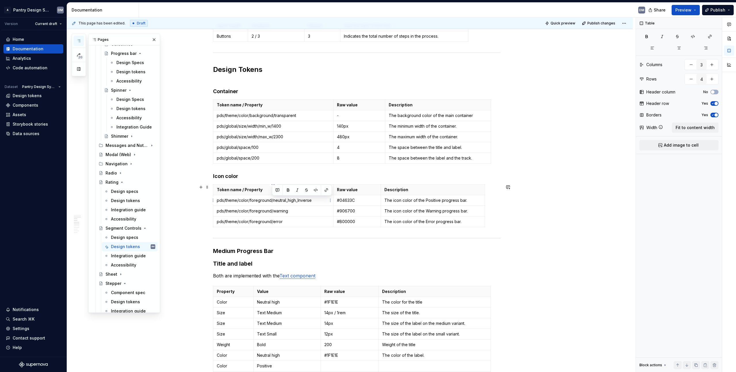
click at [318, 199] on p "pds/theme/color/foreground/neutral_high_Inverse" at bounding box center [273, 200] width 113 height 6
click at [291, 212] on p "pds/theme/color/foreground/warning" at bounding box center [273, 211] width 113 height 6
click at [345, 200] on p "#04633C" at bounding box center [357, 200] width 41 height 6
click at [354, 199] on p "#04633C" at bounding box center [357, 200] width 41 height 6
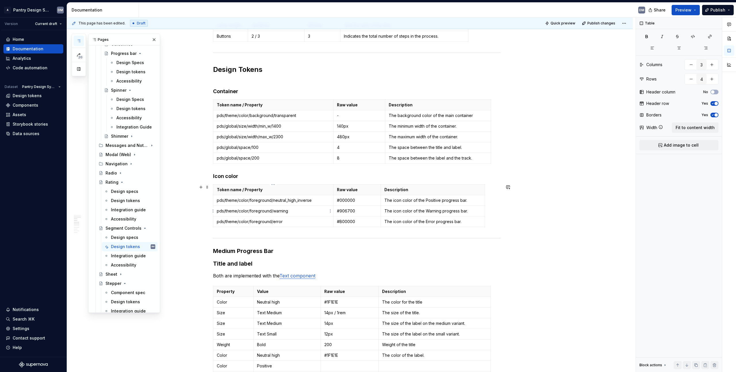
click at [275, 214] on p "pds/theme/color/foreground/warning" at bounding box center [273, 211] width 113 height 6
click at [275, 223] on p "pds/theme/color/foreground/error" at bounding box center [273, 222] width 113 height 6
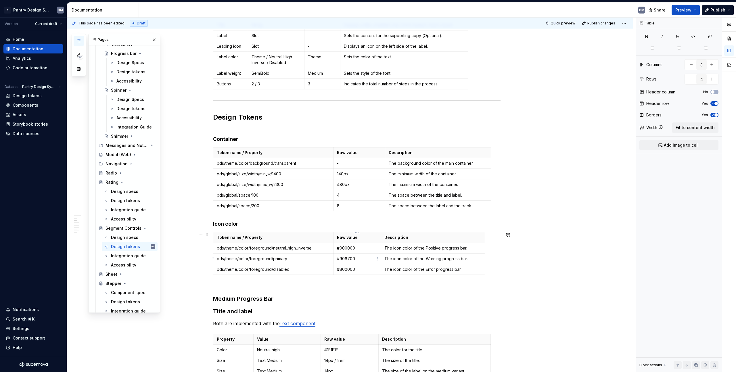
click at [346, 257] on p "#906700" at bounding box center [357, 259] width 41 height 6
click at [344, 272] on td "#B00000" at bounding box center [357, 269] width 48 height 11
click at [350, 272] on p "#B00000" at bounding box center [357, 269] width 41 height 6
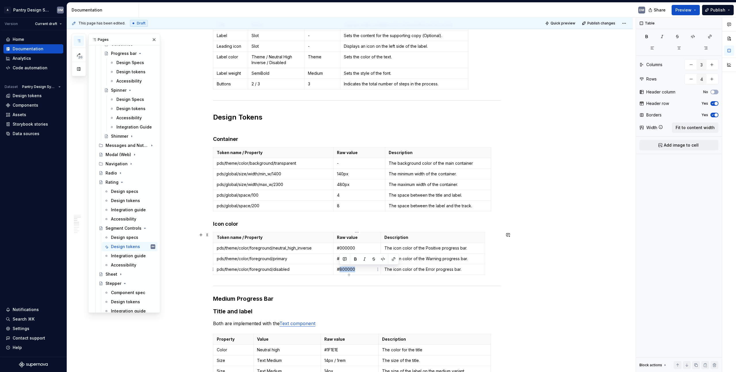
click at [350, 272] on p "#B00000" at bounding box center [357, 269] width 41 height 6
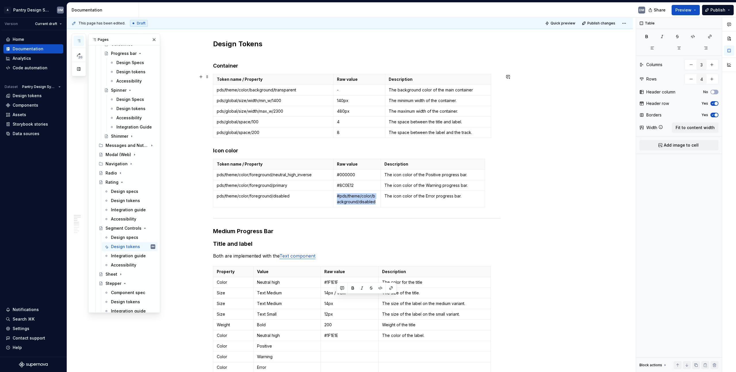
scroll to position [228, 0]
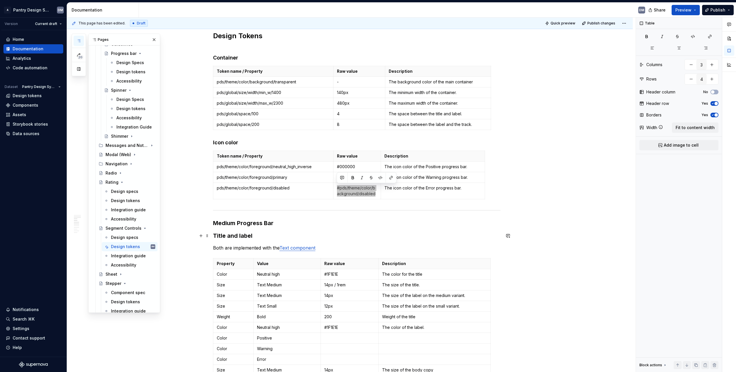
type textarea "*"
click at [363, 194] on p "#pds/theme/color/background/disabled" at bounding box center [357, 190] width 41 height 11
drag, startPoint x: 373, startPoint y: 192, endPoint x: 338, endPoint y: 187, distance: 36.1
click at [338, 187] on p "#pds/theme/color/background/disabled" at bounding box center [357, 190] width 41 height 11
click at [342, 187] on p "#pds/theme/color/background/disabled" at bounding box center [357, 190] width 41 height 11
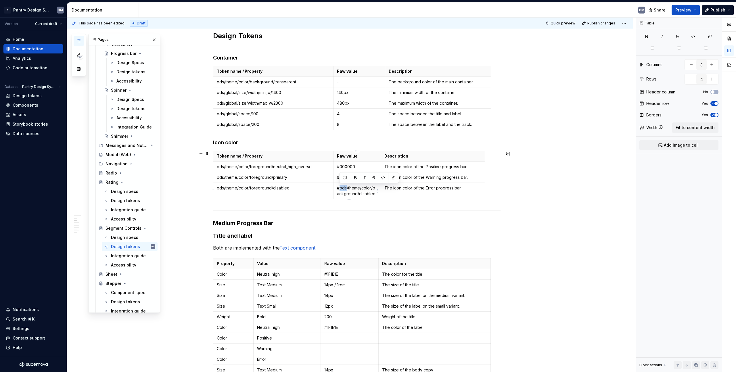
click at [342, 187] on p "#pds/theme/color/background/disabled" at bounding box center [357, 190] width 41 height 11
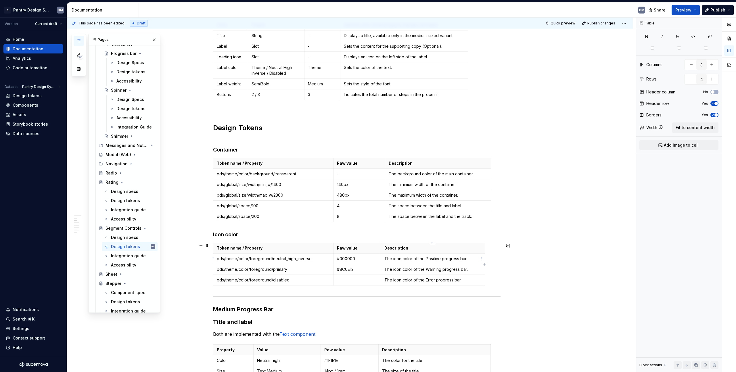
scroll to position [136, 0]
click at [428, 280] on p "The icon color of the Error progress bar." at bounding box center [432, 279] width 97 height 6
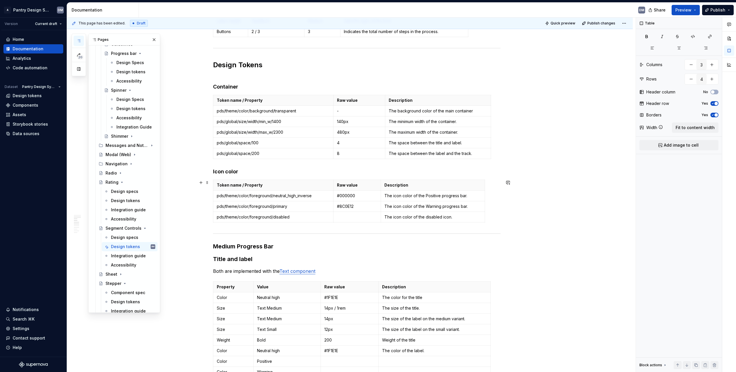
scroll to position [218, 0]
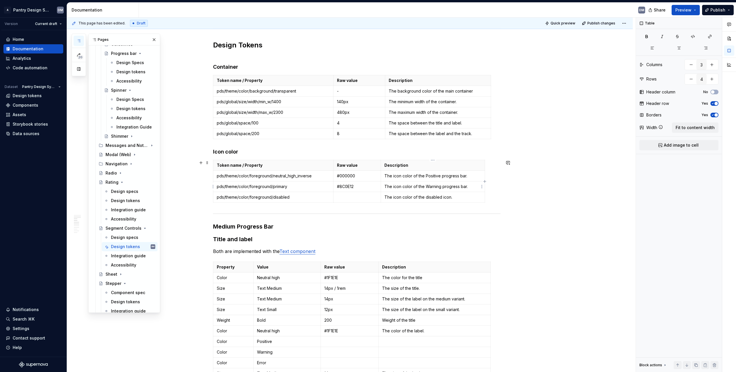
click at [437, 185] on p "The icon color of the Warning progress bar." at bounding box center [432, 187] width 97 height 6
click at [470, 187] on p "The icon color of the selected progress bar." at bounding box center [432, 187] width 97 height 6
click at [428, 179] on td "The icon color of the Positive progress bar." at bounding box center [433, 176] width 104 height 11
click at [430, 176] on p "The icon color of the Positive progress bar." at bounding box center [432, 176] width 97 height 6
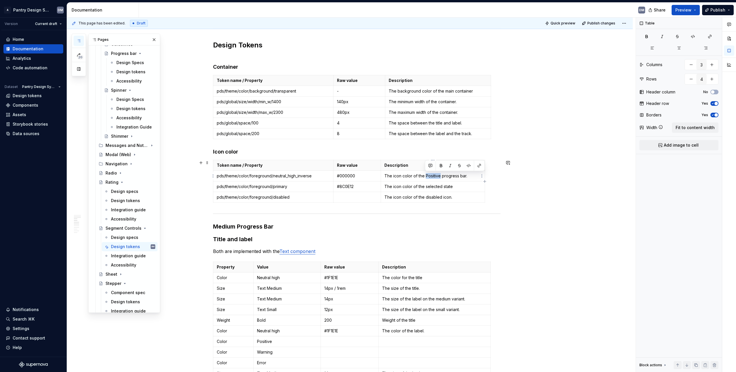
click at [430, 176] on p "The icon color of the Positive progress bar." at bounding box center [432, 176] width 97 height 6
click at [466, 177] on p "The icon color of the Positive progress bar." at bounding box center [432, 176] width 97 height 6
click at [431, 188] on p "The icon color of the selected state" at bounding box center [432, 187] width 97 height 6
click at [435, 199] on p "The icon color of the disabled icon." at bounding box center [432, 197] width 97 height 6
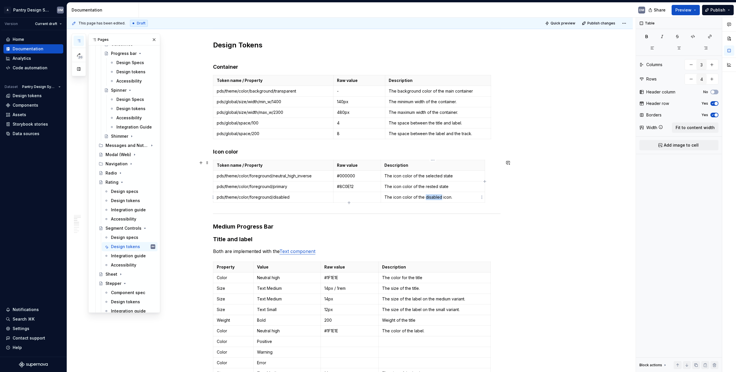
click at [435, 199] on p "The icon color of the disabled icon." at bounding box center [432, 197] width 97 height 6
click at [454, 199] on p "The icon color of the disabled icon." at bounding box center [432, 197] width 97 height 6
click at [445, 197] on p "The icon color of the disabled icon." at bounding box center [432, 197] width 97 height 6
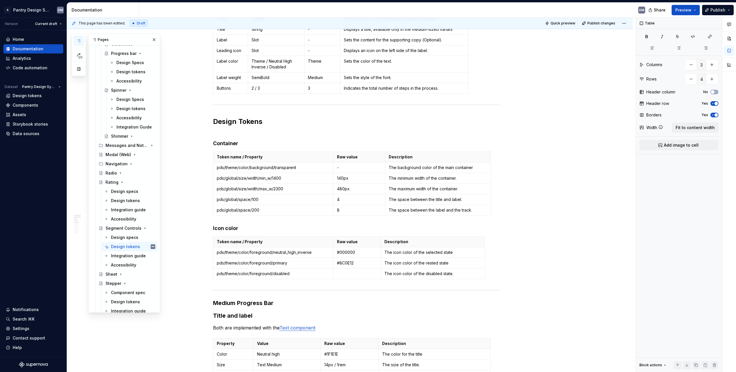
scroll to position [150, 0]
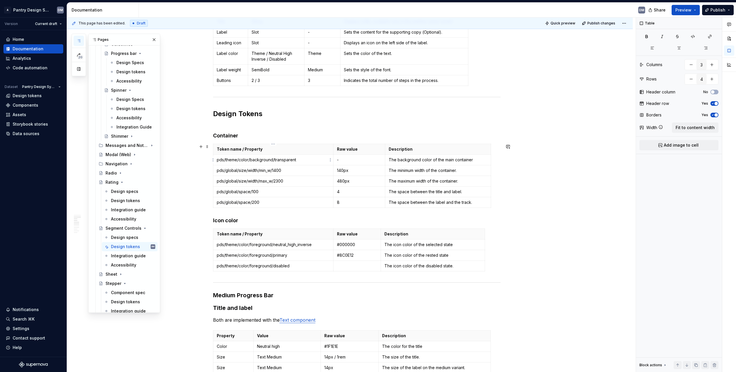
type input "6"
click at [282, 159] on p "pds/theme/color/background/transparent" at bounding box center [273, 160] width 113 height 6
click at [287, 159] on p "pds/theme/color/background/transparent" at bounding box center [273, 160] width 113 height 6
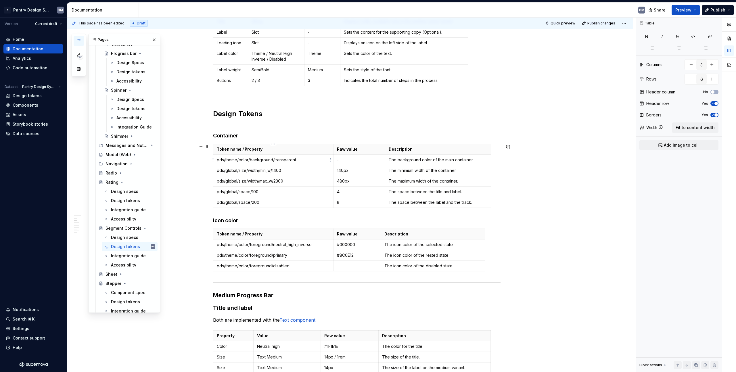
click at [295, 159] on p "pds/theme/color/background/transparent" at bounding box center [273, 160] width 113 height 6
drag, startPoint x: 285, startPoint y: 160, endPoint x: 274, endPoint y: 159, distance: 10.9
click at [274, 159] on p "pds/theme/color/background/transparent" at bounding box center [273, 160] width 113 height 6
click at [290, 172] on p "pds/global/size/width/min_w/1400" at bounding box center [273, 171] width 113 height 6
click at [278, 172] on p "pds/global/size/width/min_w/1400" at bounding box center [273, 171] width 113 height 6
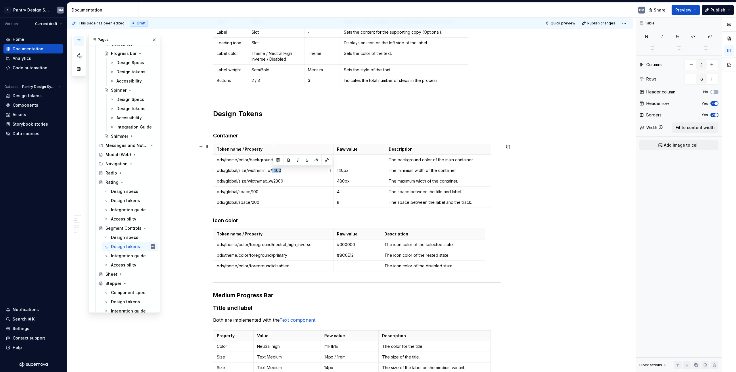
click at [278, 172] on p "pds/global/size/width/min_w/1400" at bounding box center [273, 171] width 113 height 6
type textarea "*"
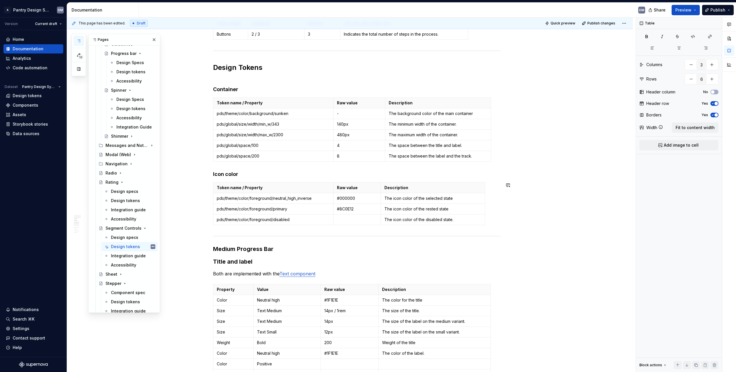
scroll to position [121, 0]
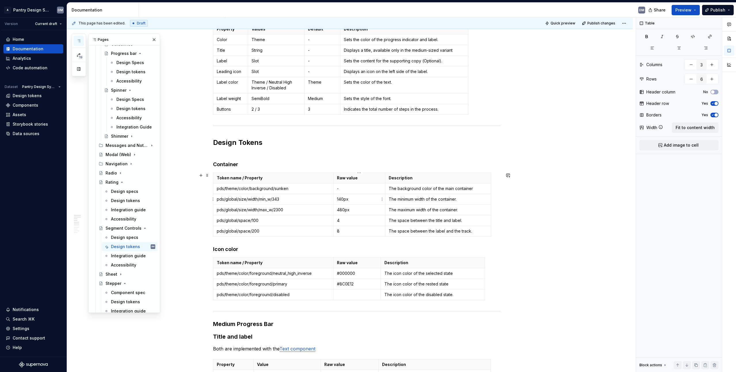
click at [340, 201] on p "140px" at bounding box center [359, 199] width 45 height 6
click at [289, 200] on p "pds/global/size/width/min_w/343" at bounding box center [273, 199] width 113 height 6
click at [214, 199] on html "A Pantry Design System DM Version Current draft Home Documentation Analytics Co…" at bounding box center [368, 186] width 736 height 372
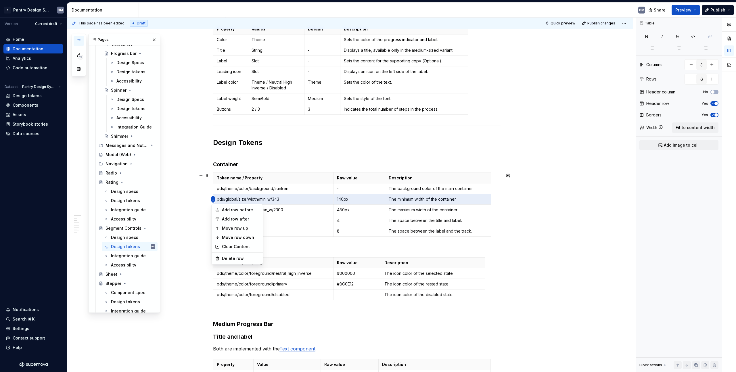
click at [214, 199] on html "A Pantry Design System DM Version Current draft Home Documentation Analytics Co…" at bounding box center [368, 186] width 736 height 372
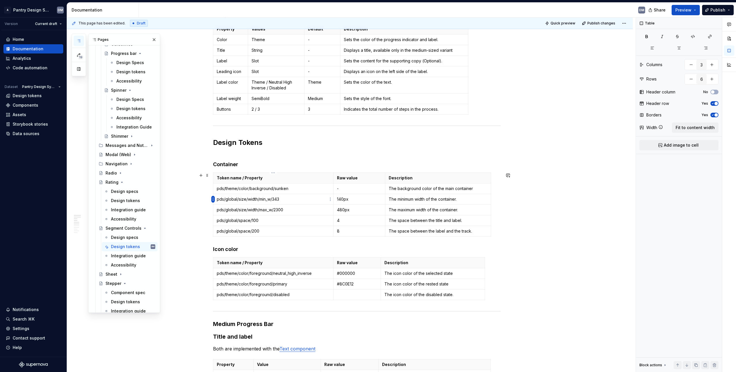
click at [212, 199] on html "A Pantry Design System DM Version Current draft Home Documentation Analytics Co…" at bounding box center [368, 186] width 736 height 372
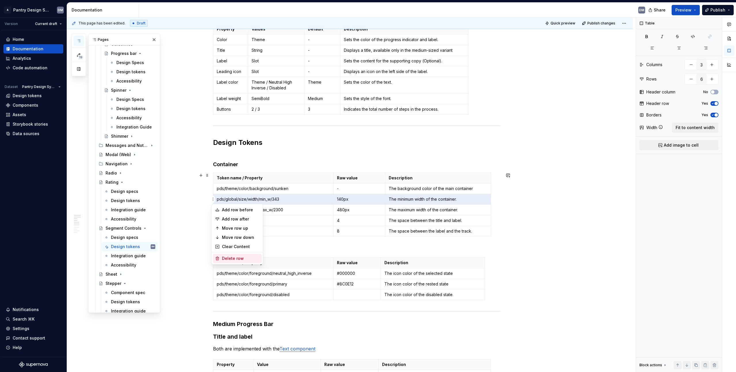
click at [239, 258] on div "Delete row" at bounding box center [240, 258] width 37 height 6
type input "5"
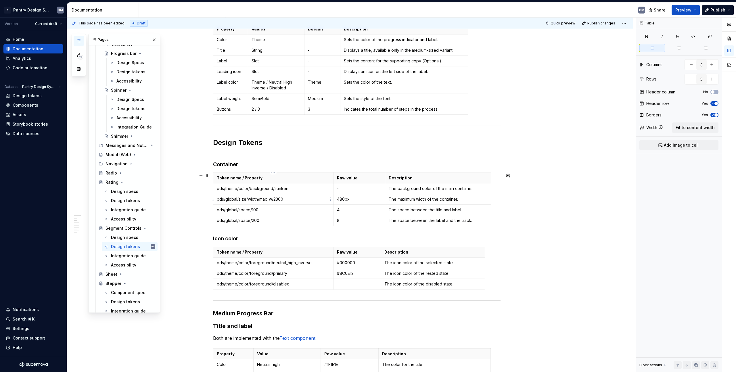
click at [276, 200] on p "pds/global/size/width/max_w/2300" at bounding box center [273, 199] width 113 height 6
click at [342, 199] on p "480px" at bounding box center [359, 199] width 45 height 6
click at [370, 197] on p "614px" at bounding box center [359, 199] width 45 height 6
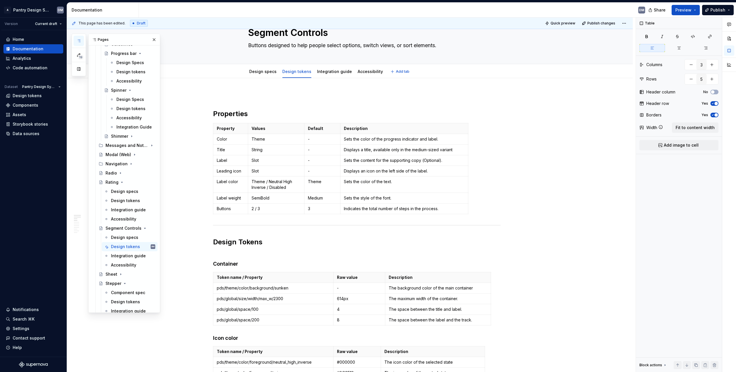
scroll to position [0, 0]
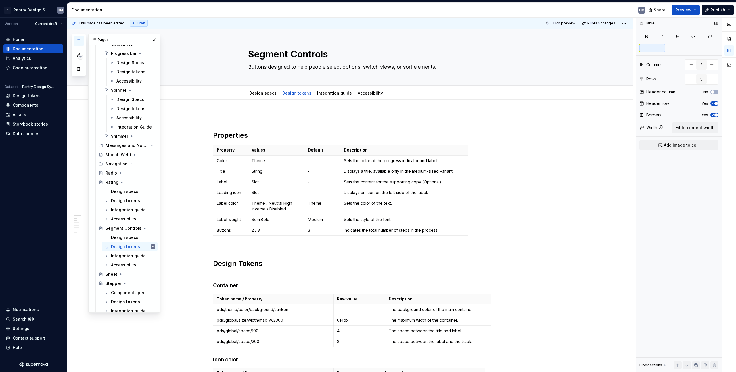
type textarea "*"
